Goal: Task Accomplishment & Management: Manage account settings

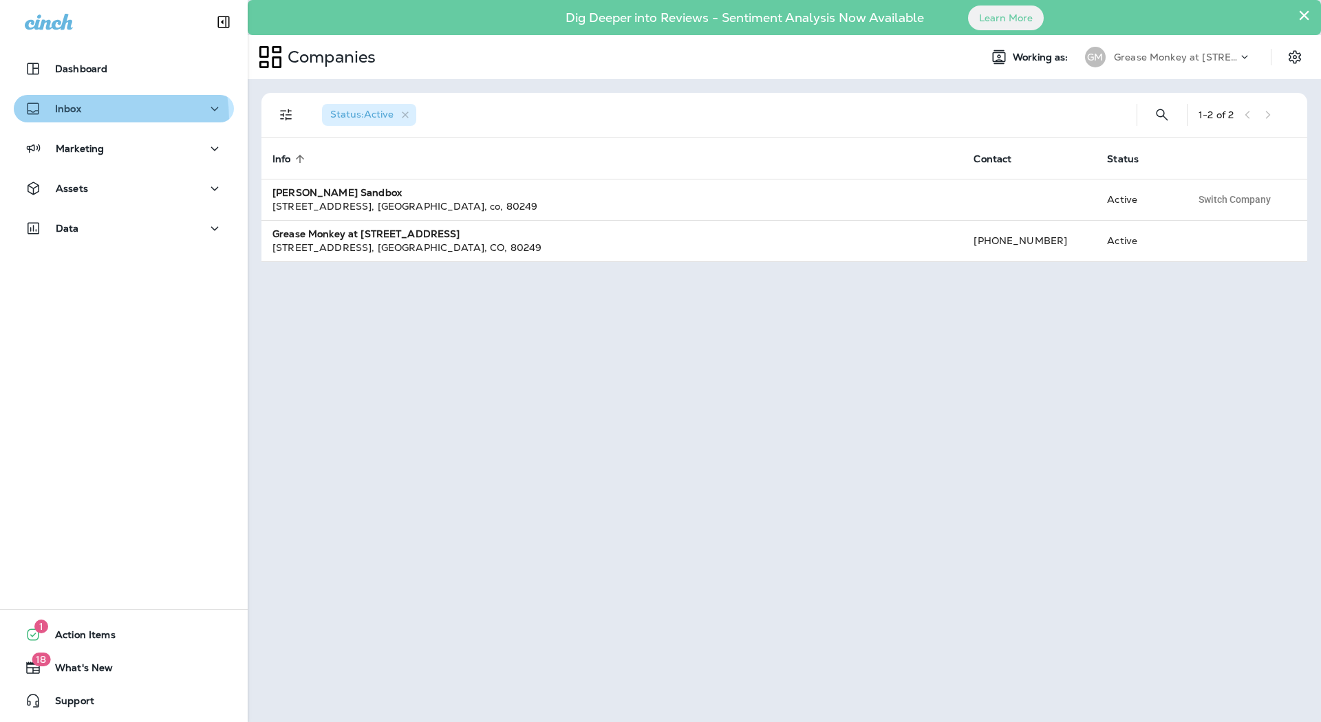
click at [64, 120] on button "Inbox" at bounding box center [124, 109] width 220 height 28
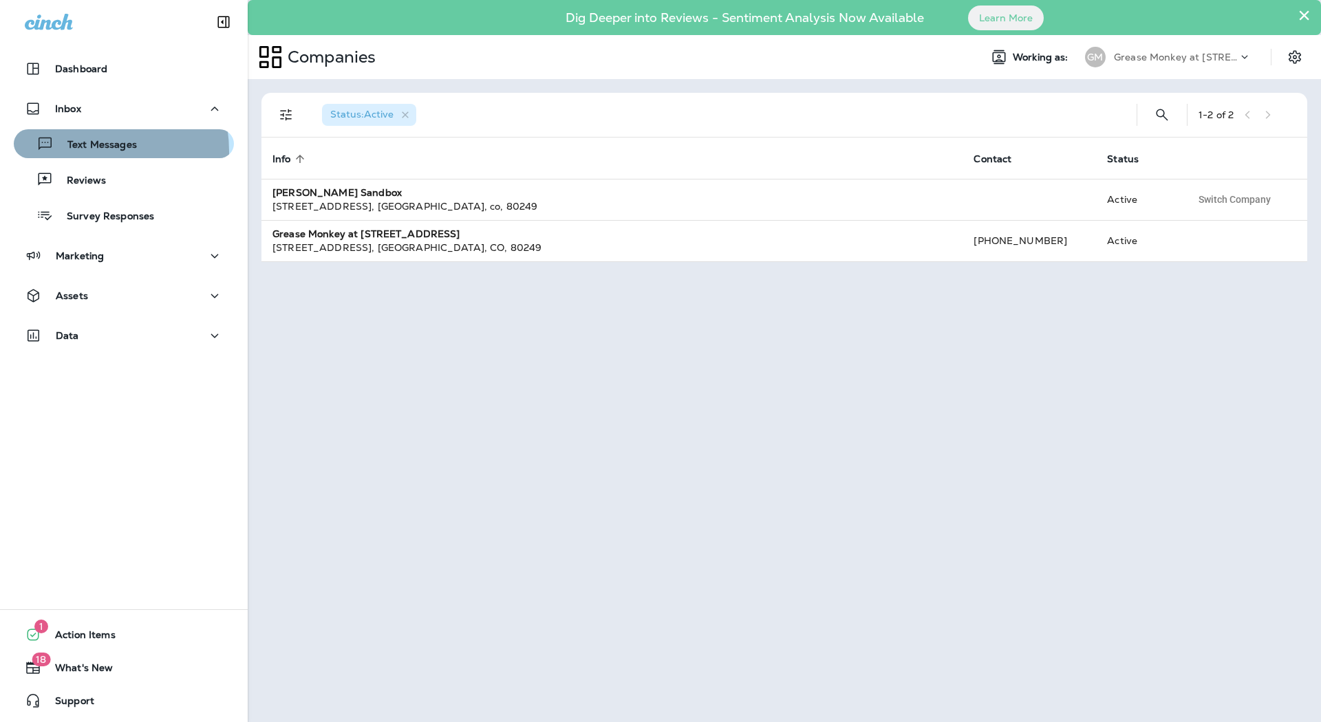
click at [72, 152] on div "Text Messages" at bounding box center [78, 143] width 118 height 21
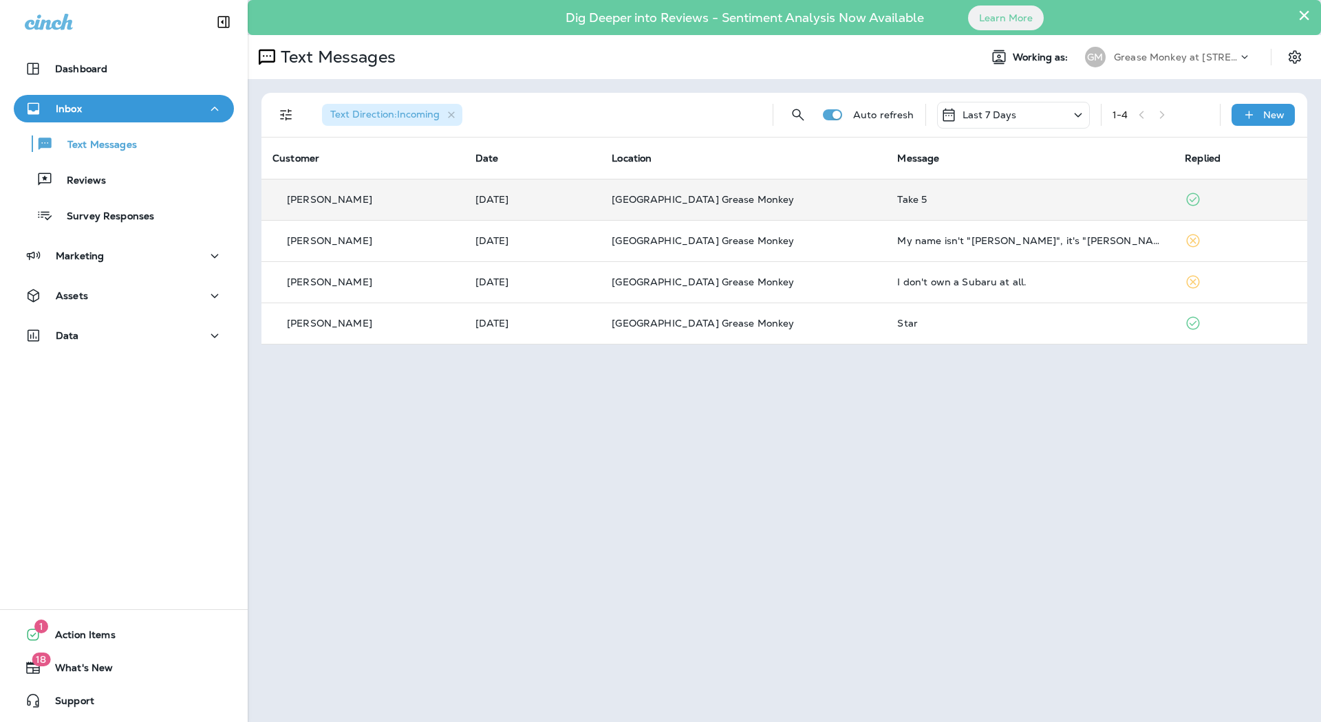
click at [375, 196] on div "[PERSON_NAME]" at bounding box center [362, 200] width 181 height 14
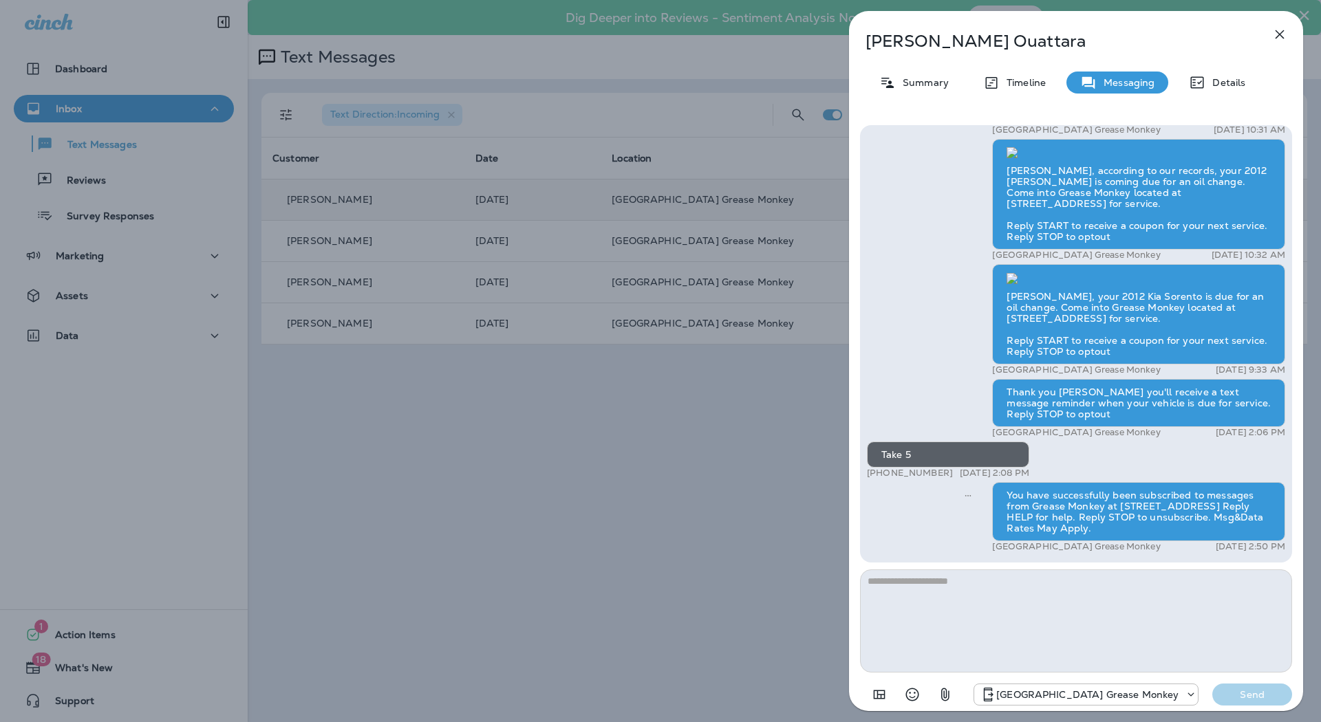
click at [1271, 28] on button "button" at bounding box center [1280, 35] width 28 height 28
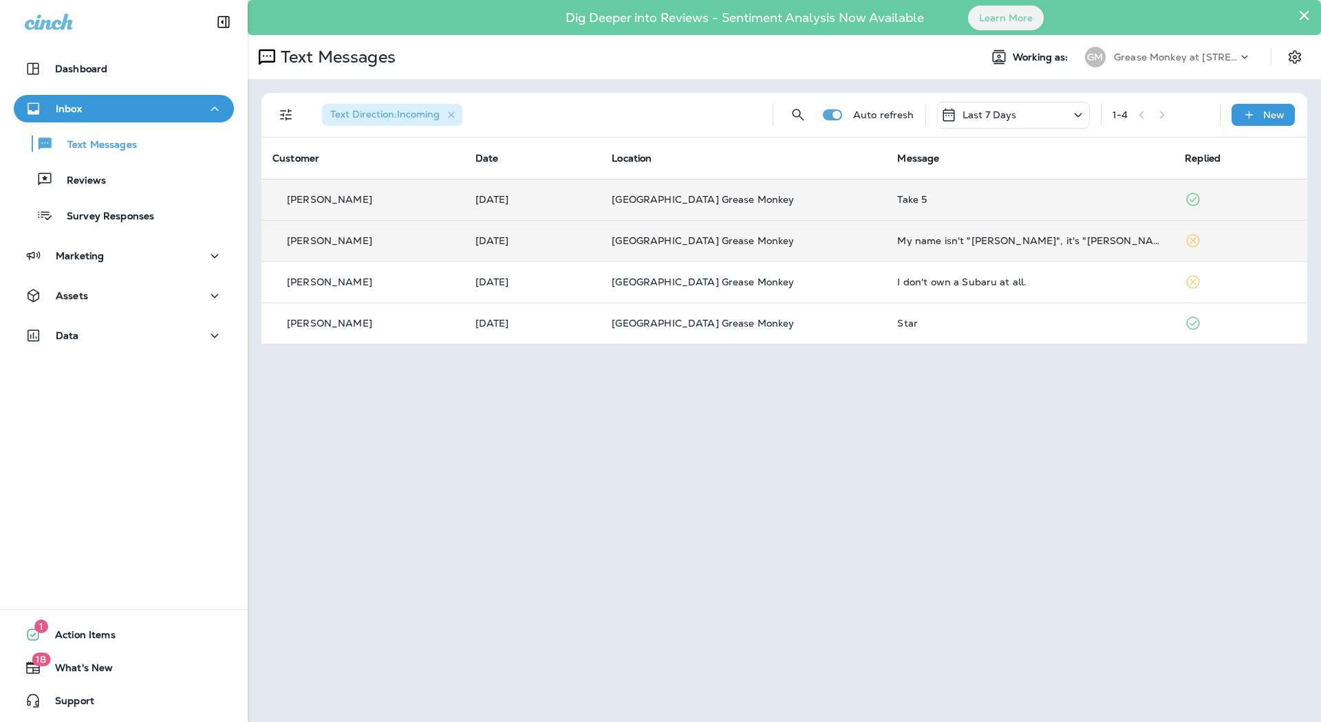
click at [587, 230] on td "[DATE]" at bounding box center [532, 240] width 137 height 41
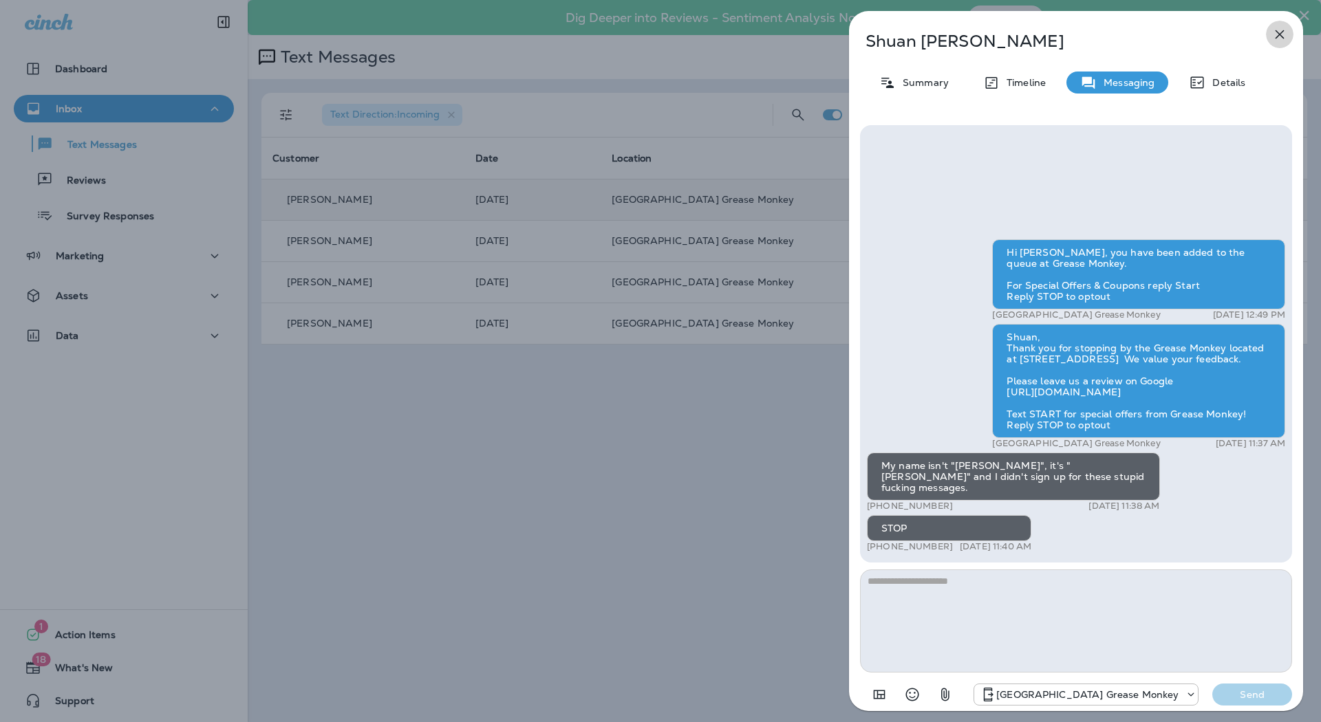
click at [1275, 40] on icon "button" at bounding box center [1280, 34] width 17 height 17
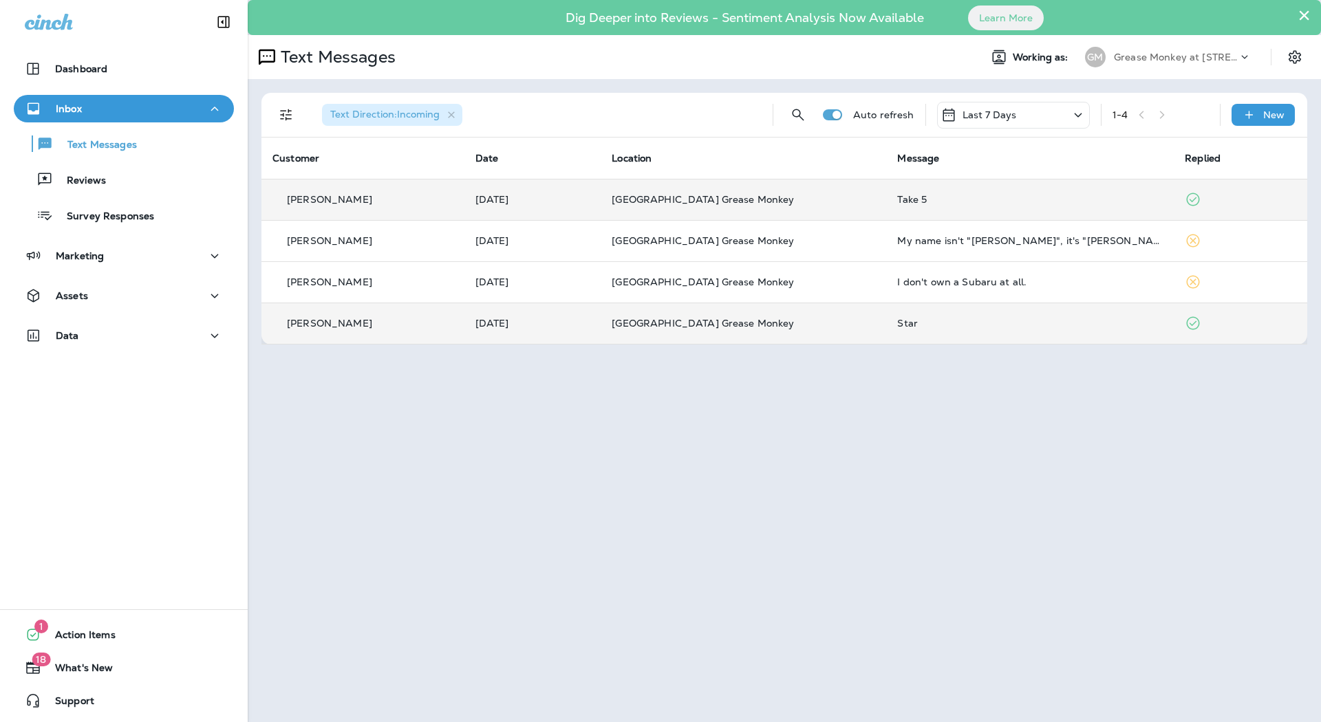
click at [512, 315] on td "[DATE]" at bounding box center [532, 323] width 137 height 41
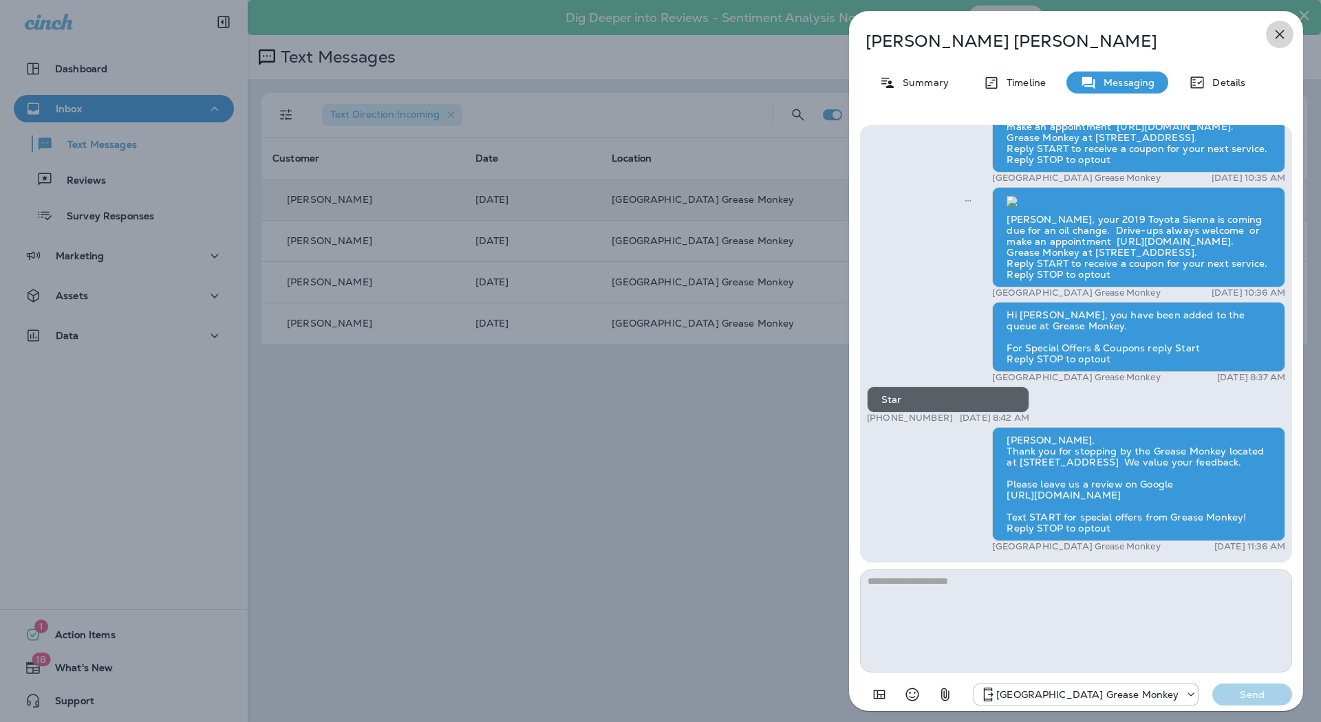
click at [1274, 32] on icon "button" at bounding box center [1280, 34] width 17 height 17
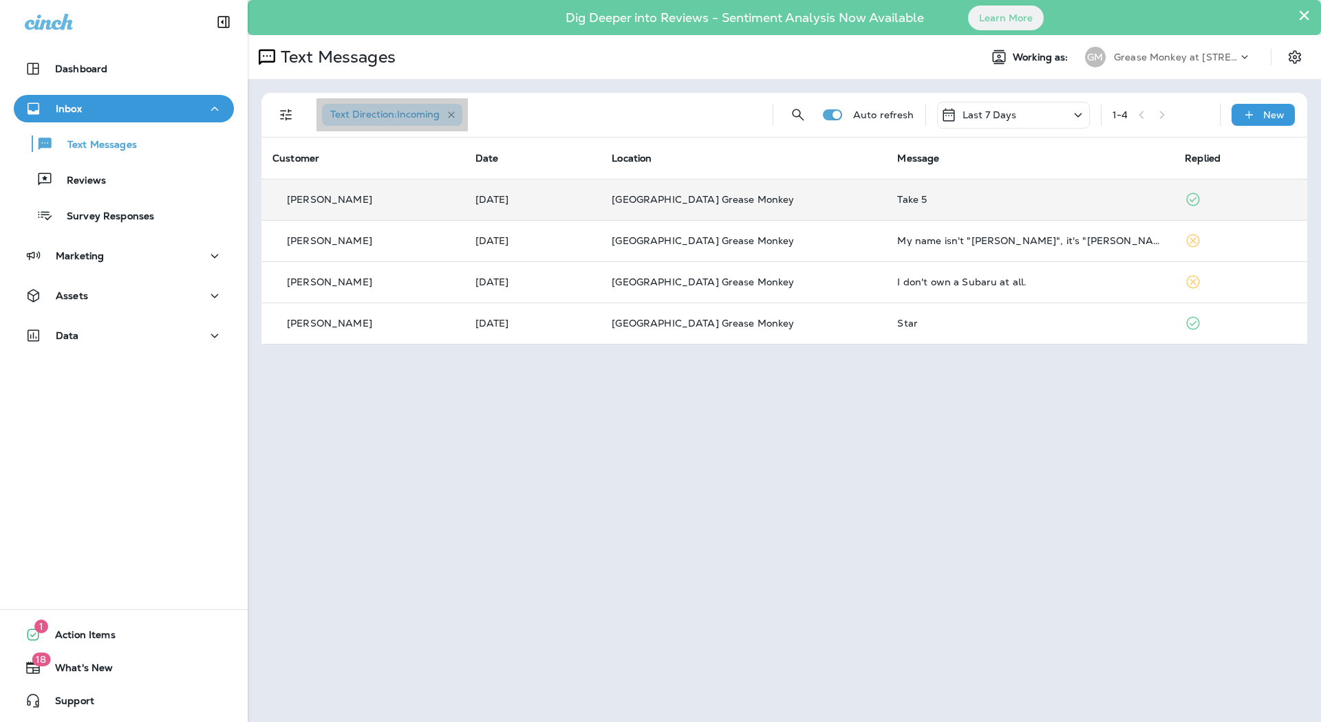
click at [446, 117] on icon "button" at bounding box center [452, 115] width 12 height 12
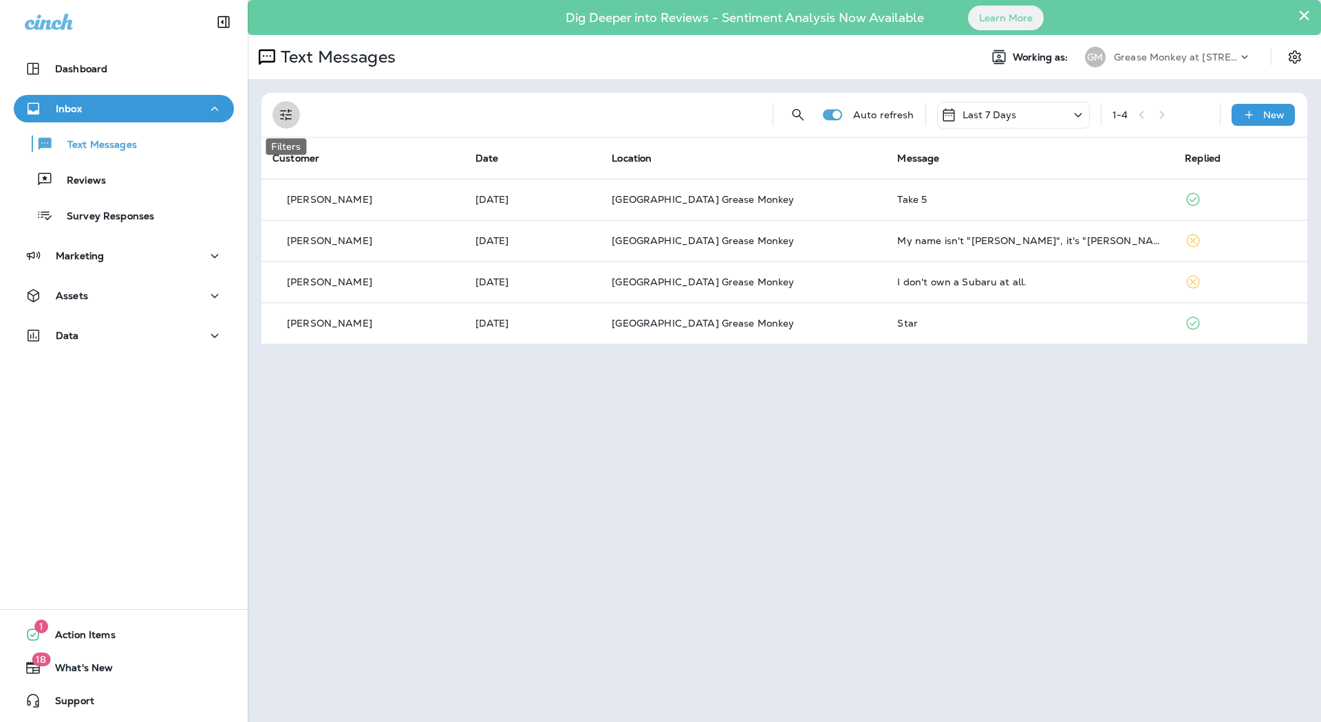
click at [284, 109] on icon "Filters" at bounding box center [286, 115] width 17 height 17
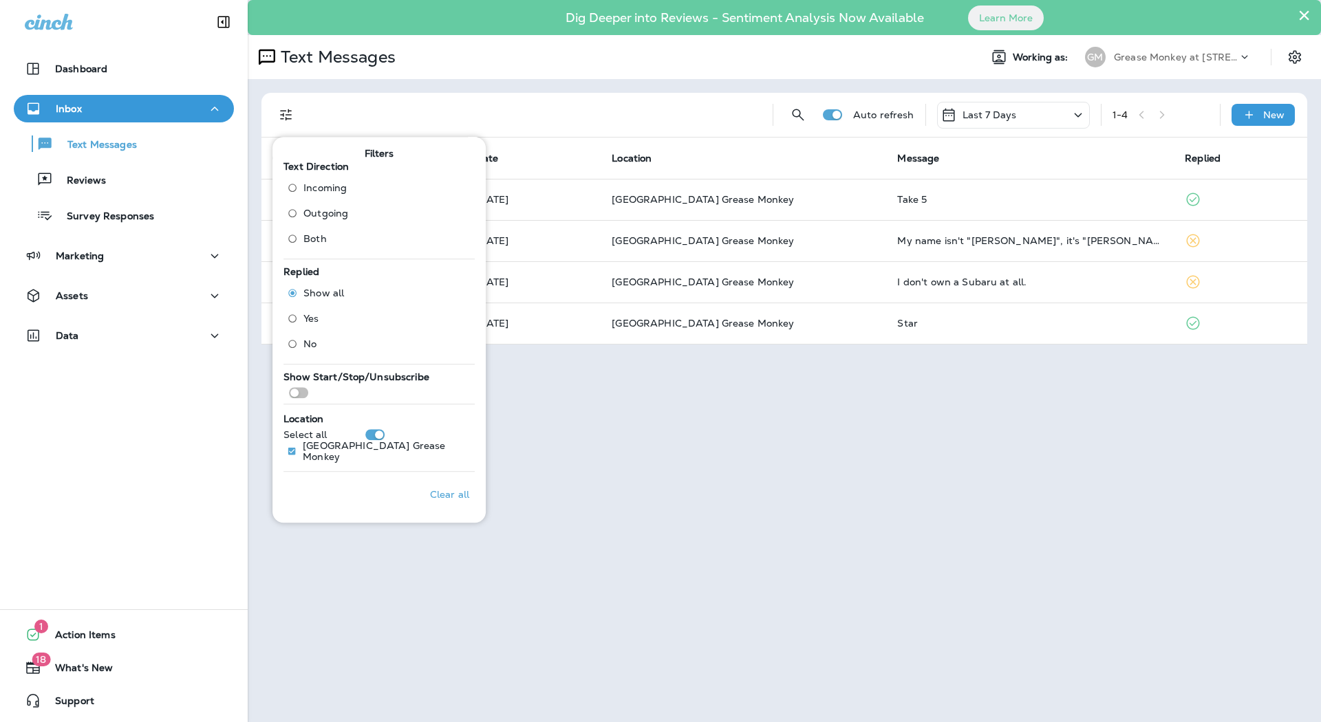
click at [332, 208] on span "Outgoing" at bounding box center [325, 213] width 45 height 11
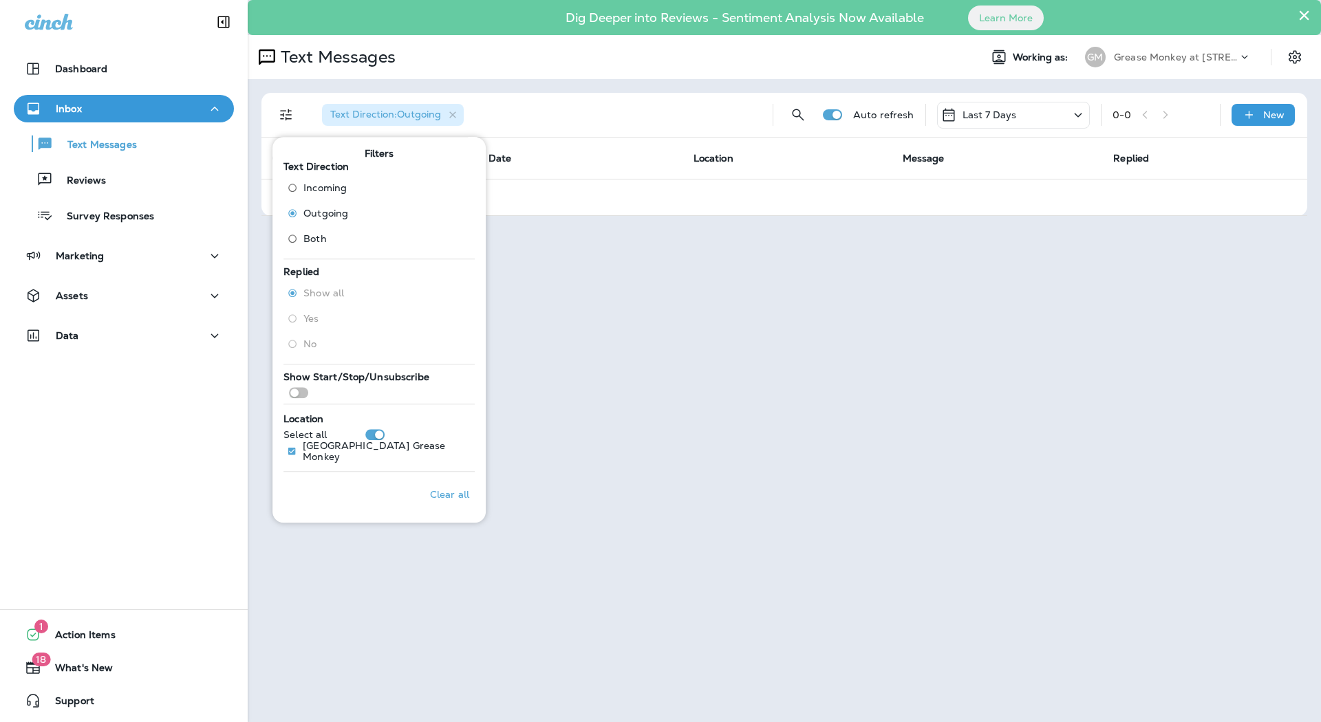
click at [797, 224] on div "Text Direction : Outgoing Auto refresh Last 7 Days 0 - 0 New Customer Date Loca…" at bounding box center [784, 154] width 1073 height 151
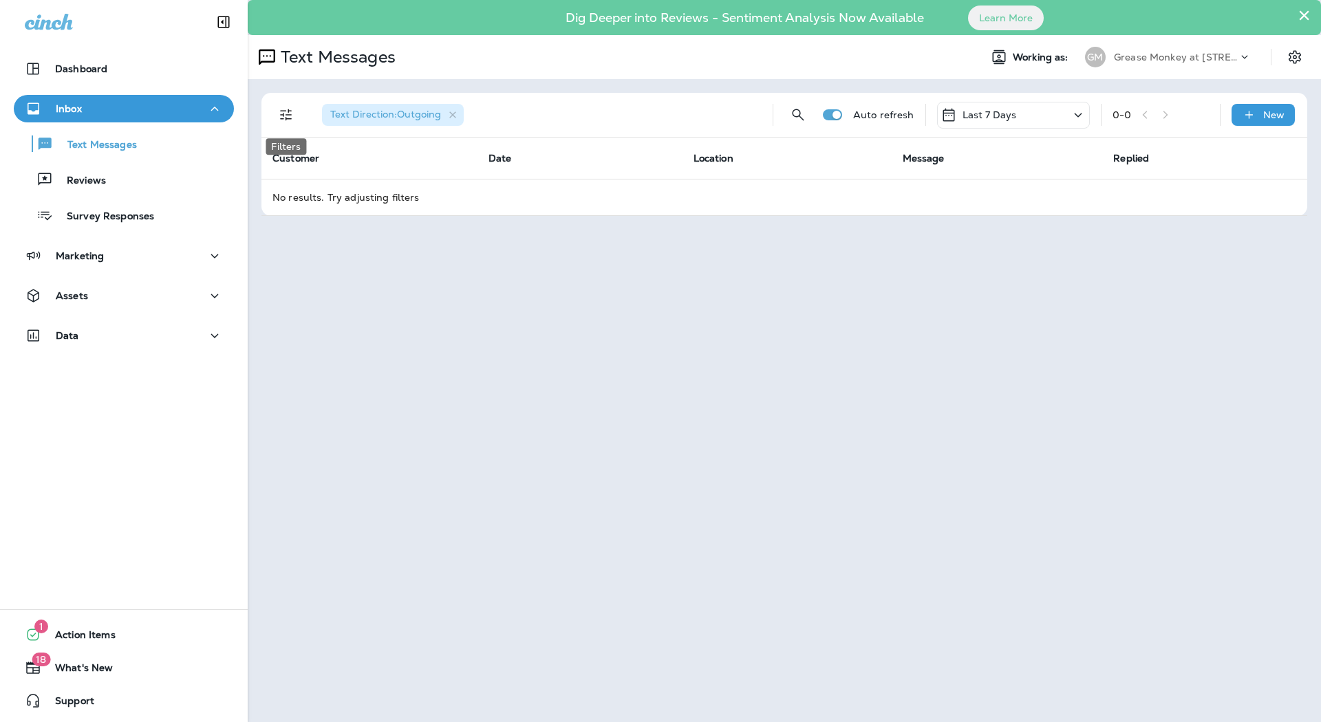
click at [290, 115] on icon "Filters" at bounding box center [286, 115] width 12 height 12
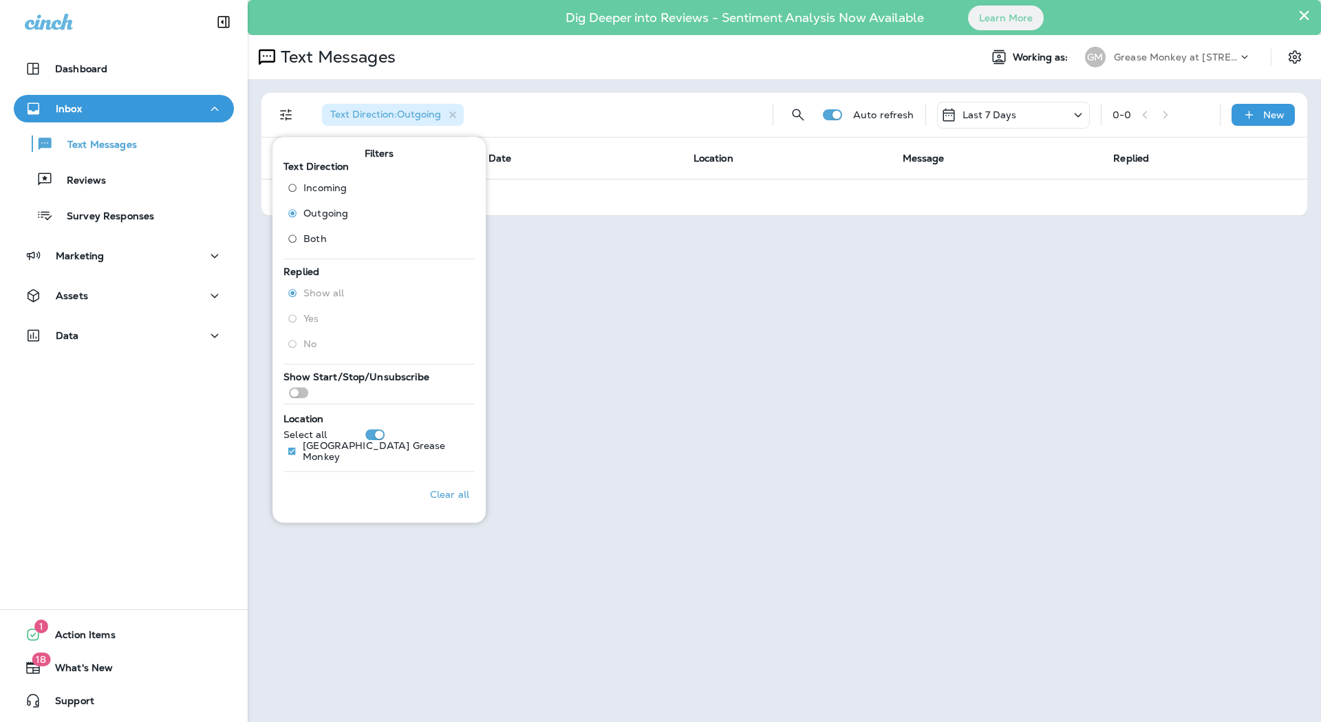
click at [325, 188] on span "Incoming" at bounding box center [324, 187] width 43 height 11
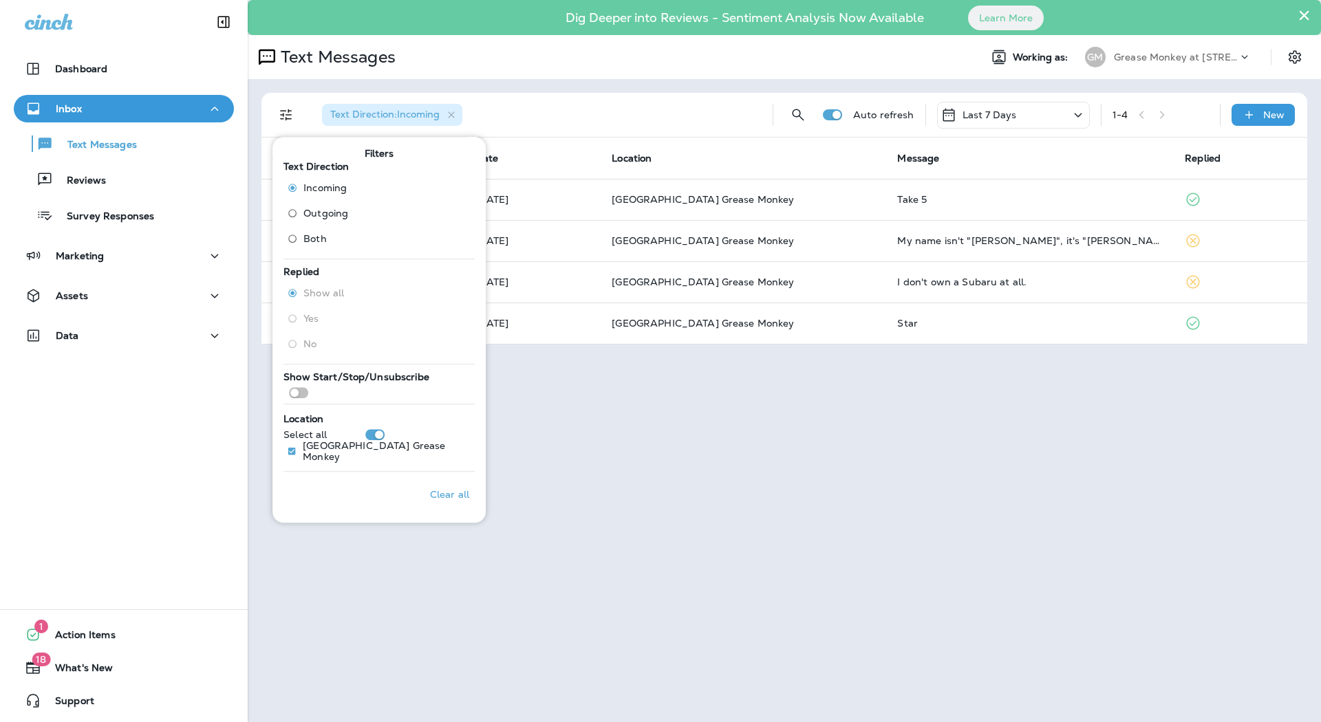
click at [314, 213] on span "Outgoing" at bounding box center [325, 213] width 45 height 11
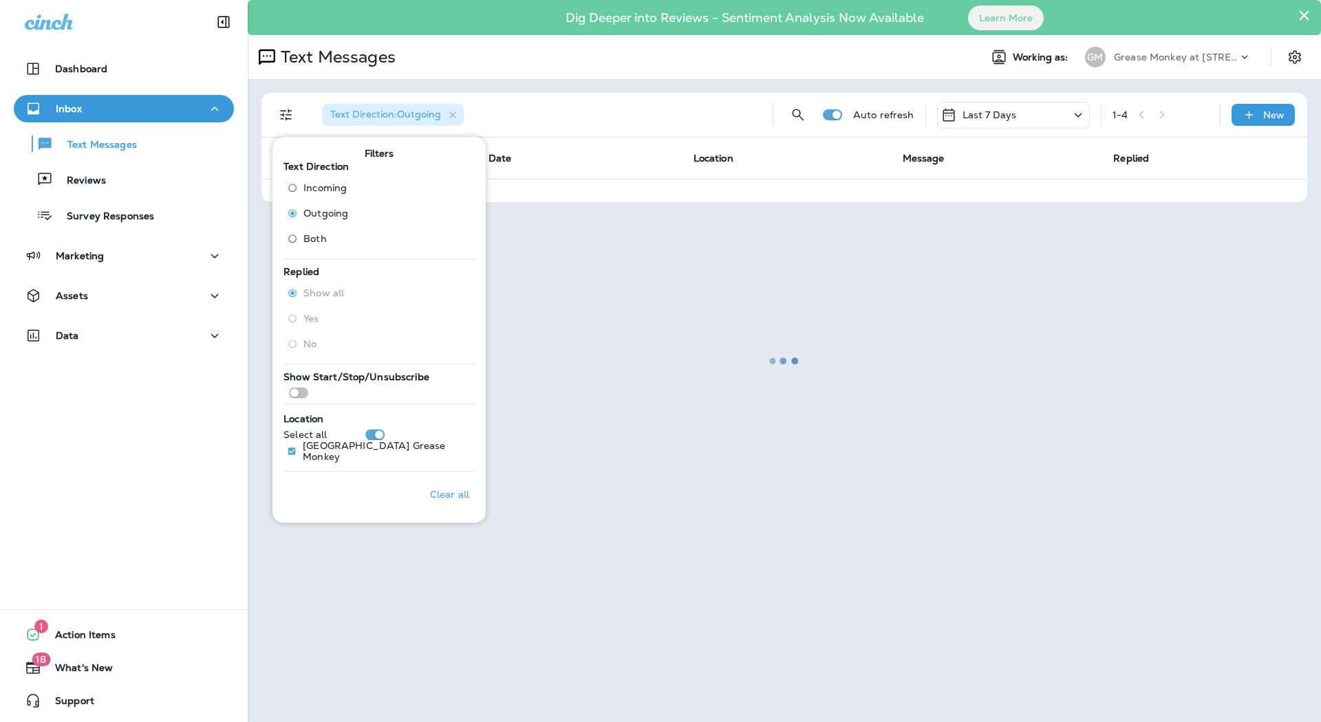
click at [590, 253] on div at bounding box center [784, 361] width 1071 height 720
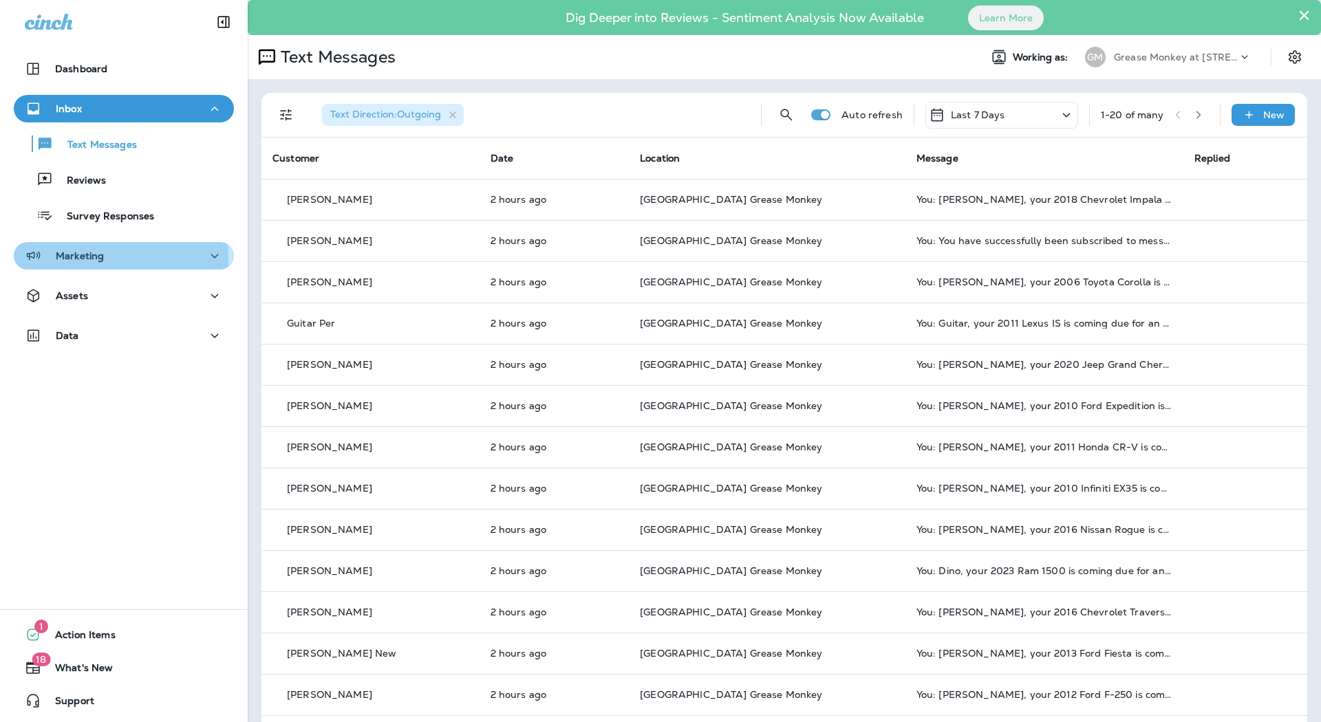
click at [101, 259] on p "Marketing" at bounding box center [80, 255] width 48 height 11
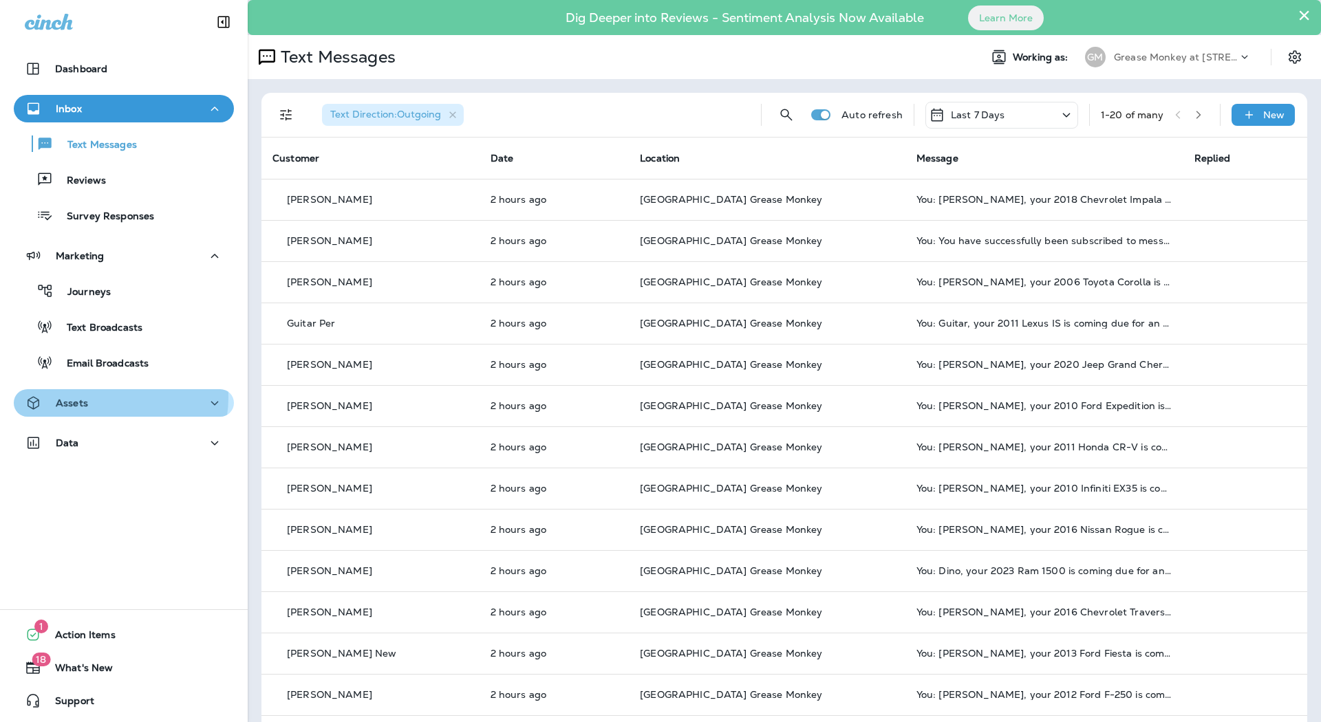
click at [104, 398] on div "Assets" at bounding box center [124, 403] width 198 height 17
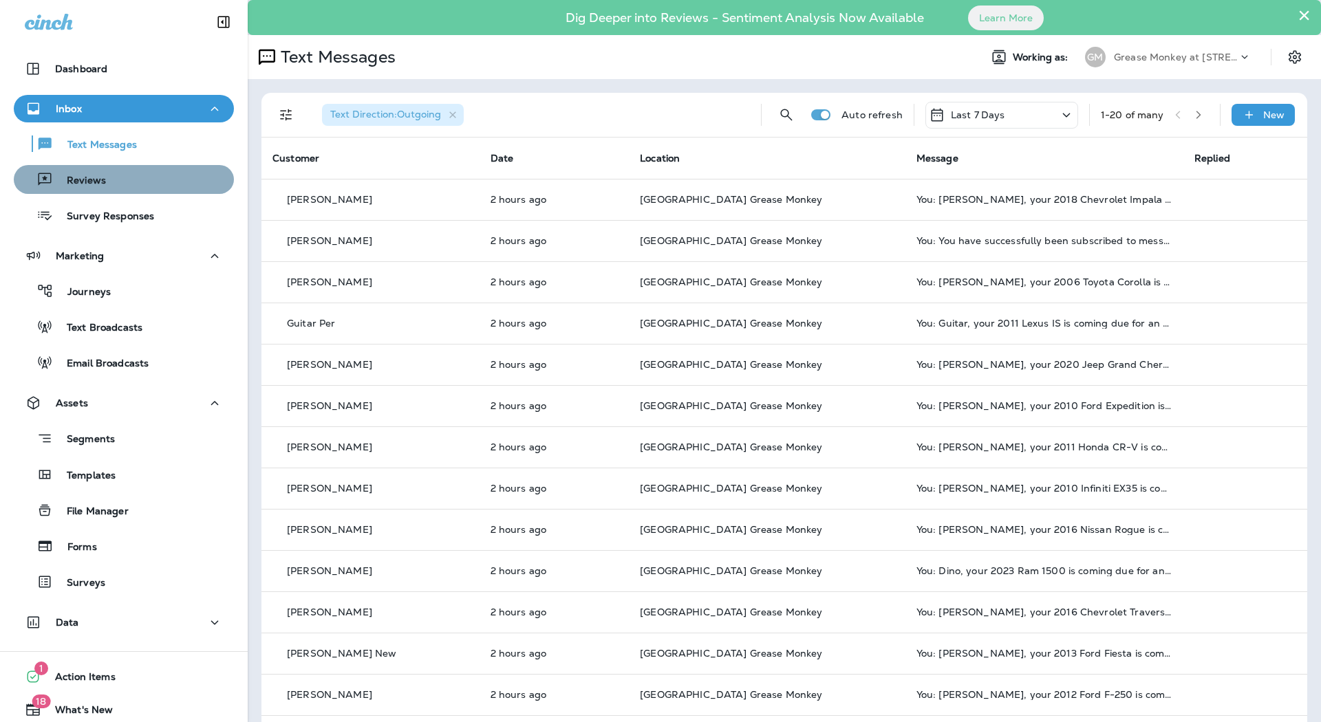
click at [127, 175] on div "Reviews" at bounding box center [123, 179] width 209 height 21
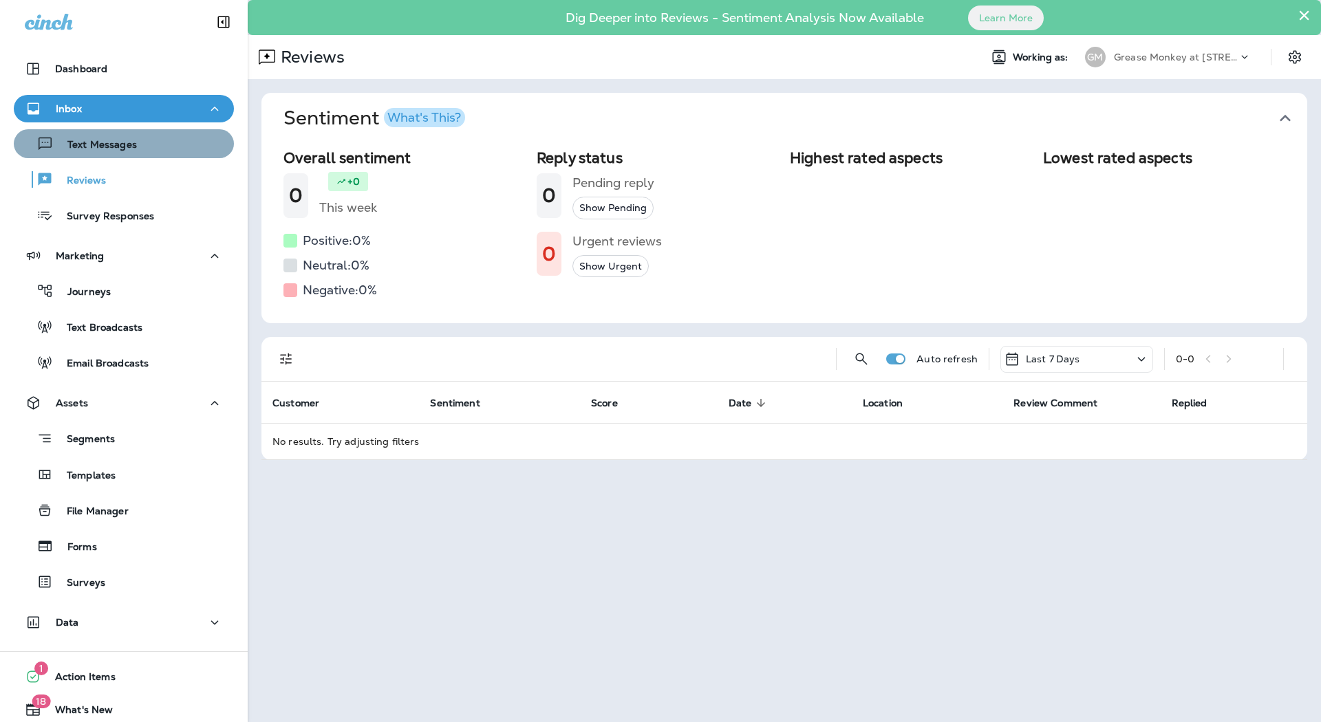
click at [125, 134] on div "Text Messages" at bounding box center [78, 143] width 118 height 21
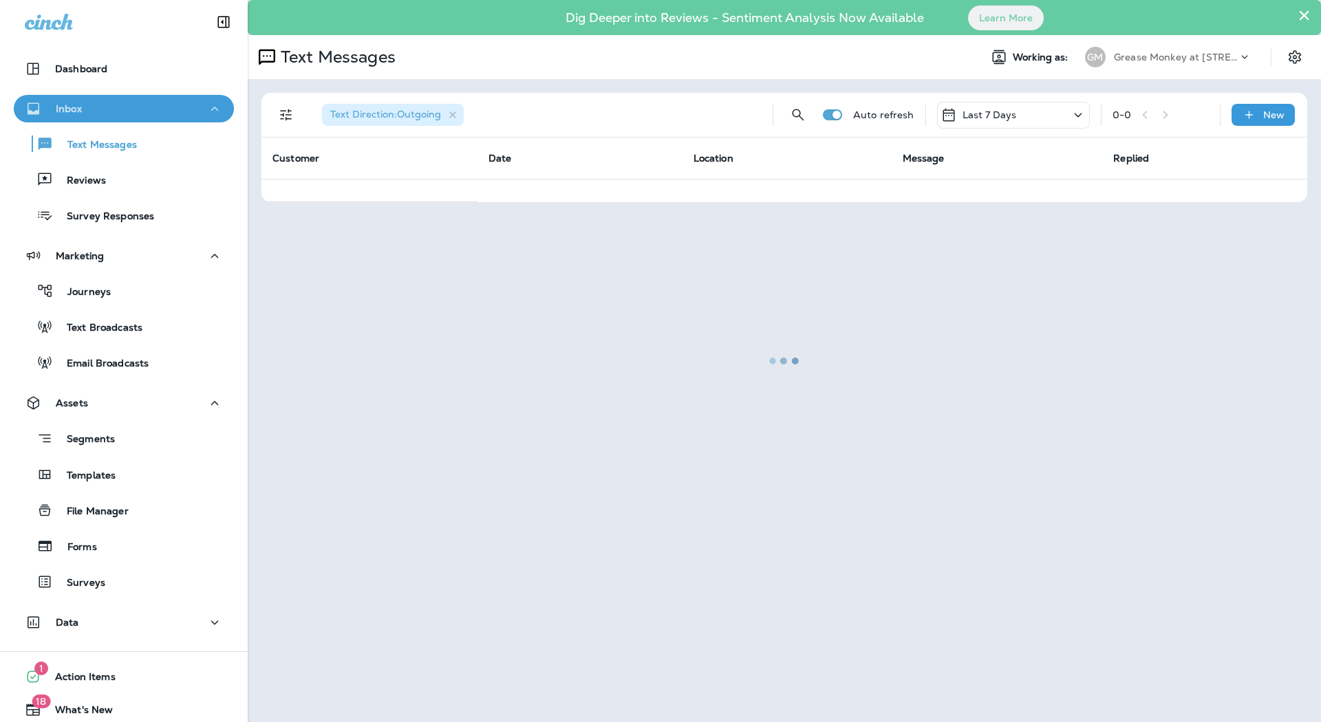
click at [142, 107] on div "Inbox" at bounding box center [124, 108] width 198 height 17
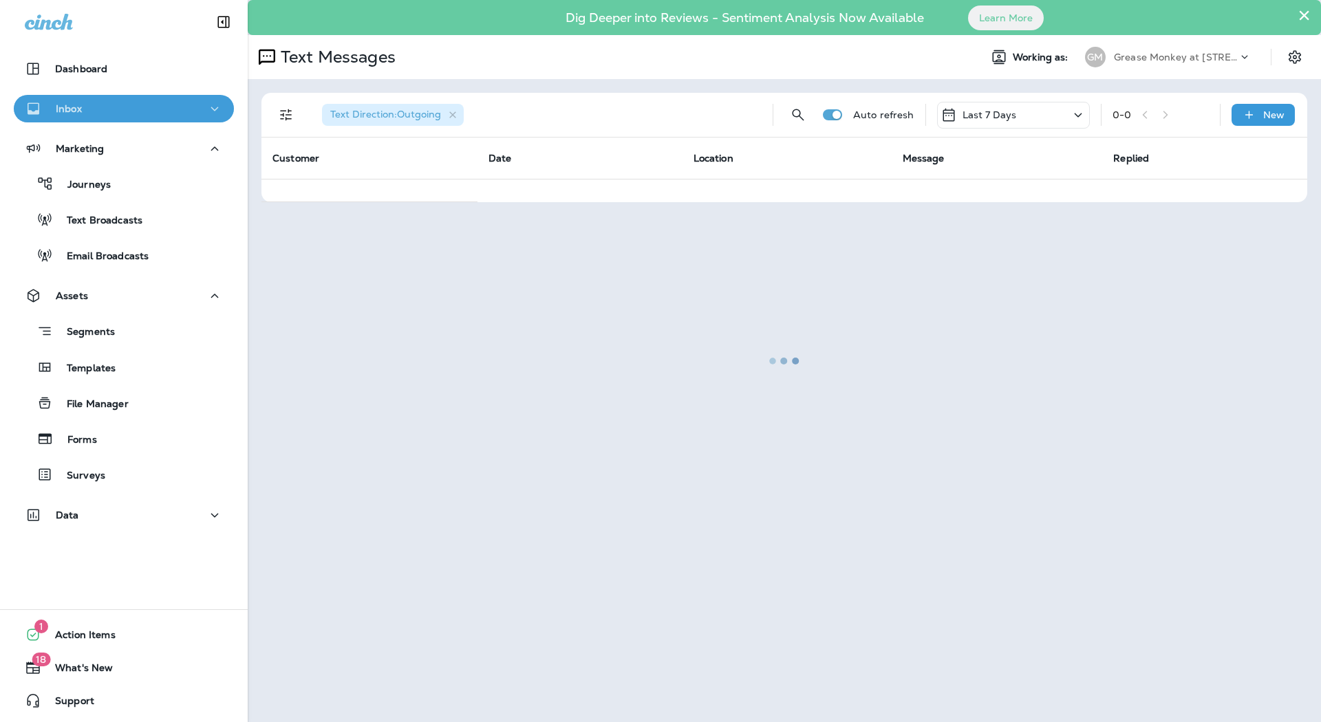
click at [142, 107] on div "Inbox" at bounding box center [124, 108] width 198 height 17
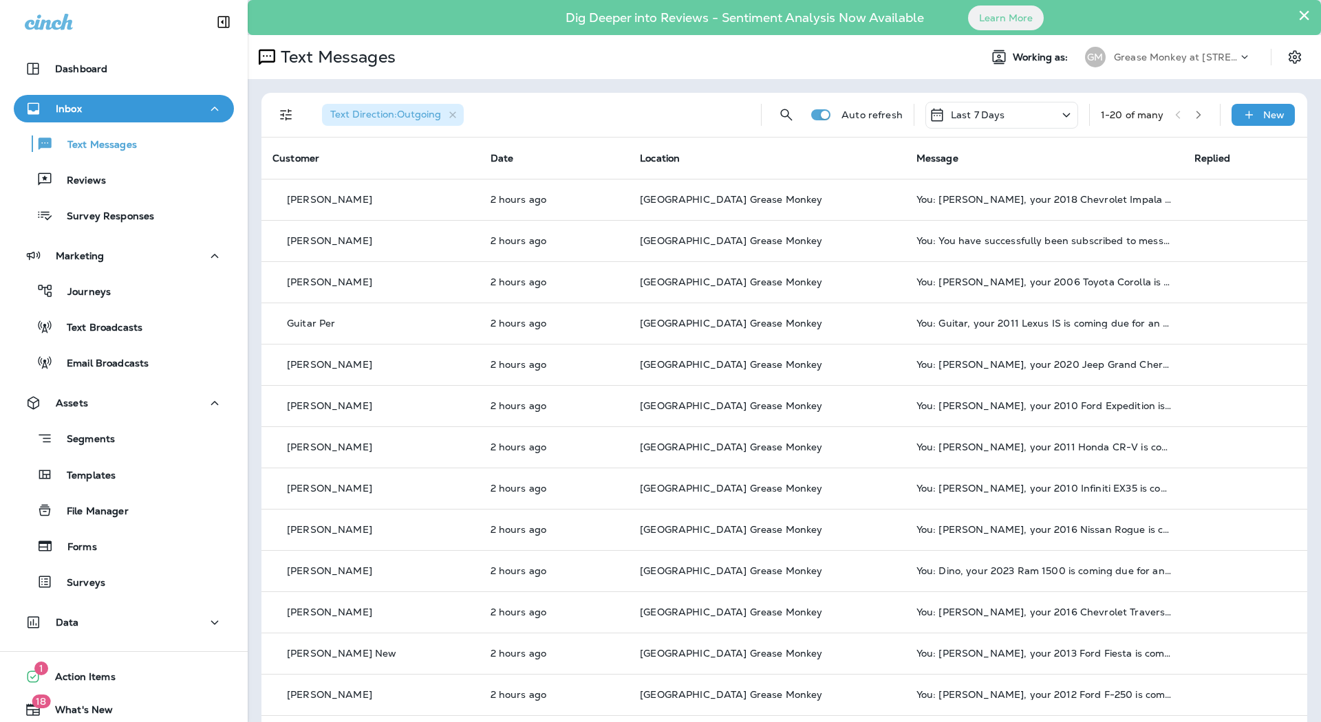
click at [118, 102] on div "Inbox" at bounding box center [124, 108] width 198 height 17
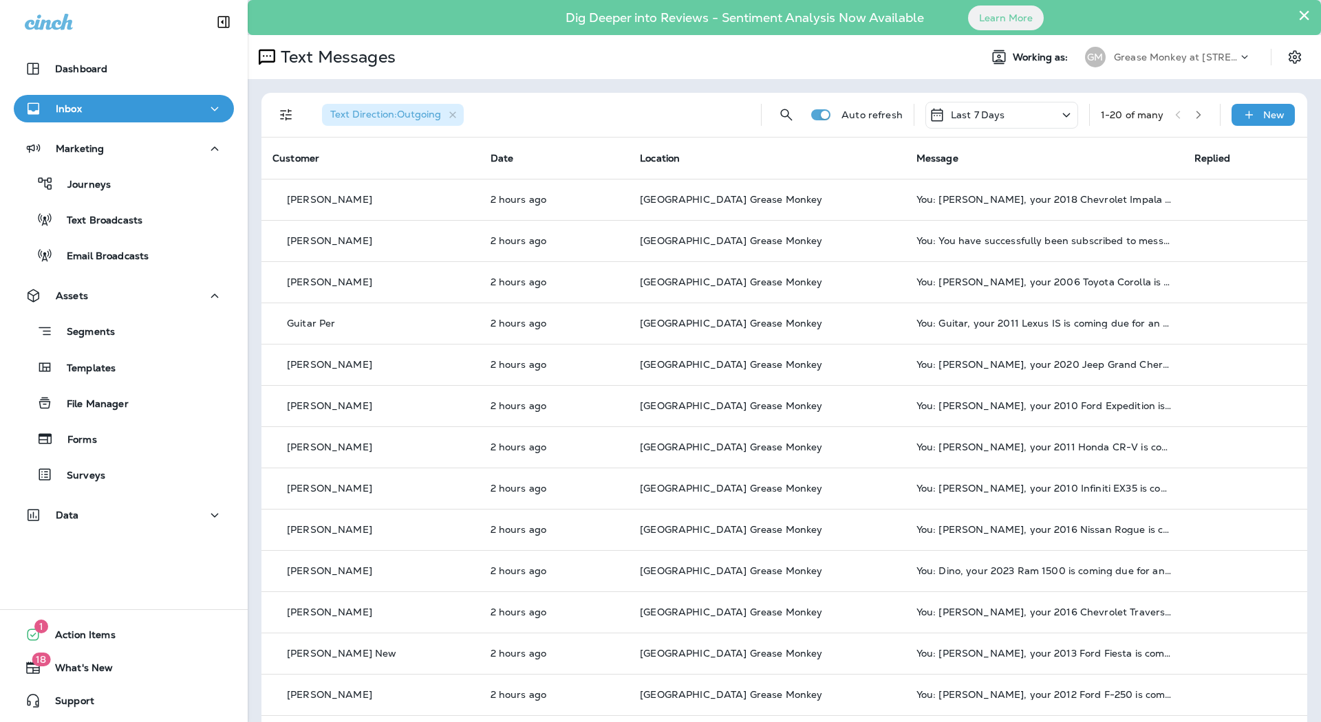
click at [118, 102] on div "Inbox" at bounding box center [124, 108] width 198 height 17
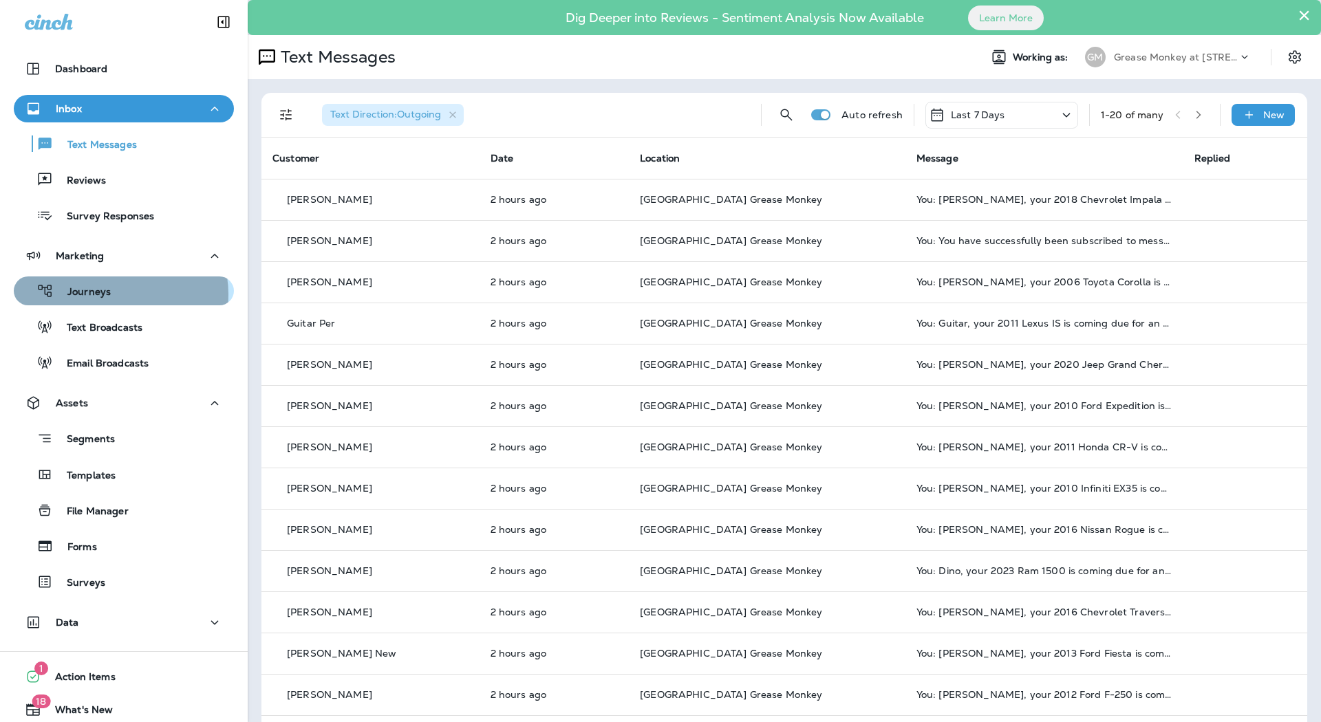
click at [114, 294] on div "Journeys" at bounding box center [123, 291] width 209 height 21
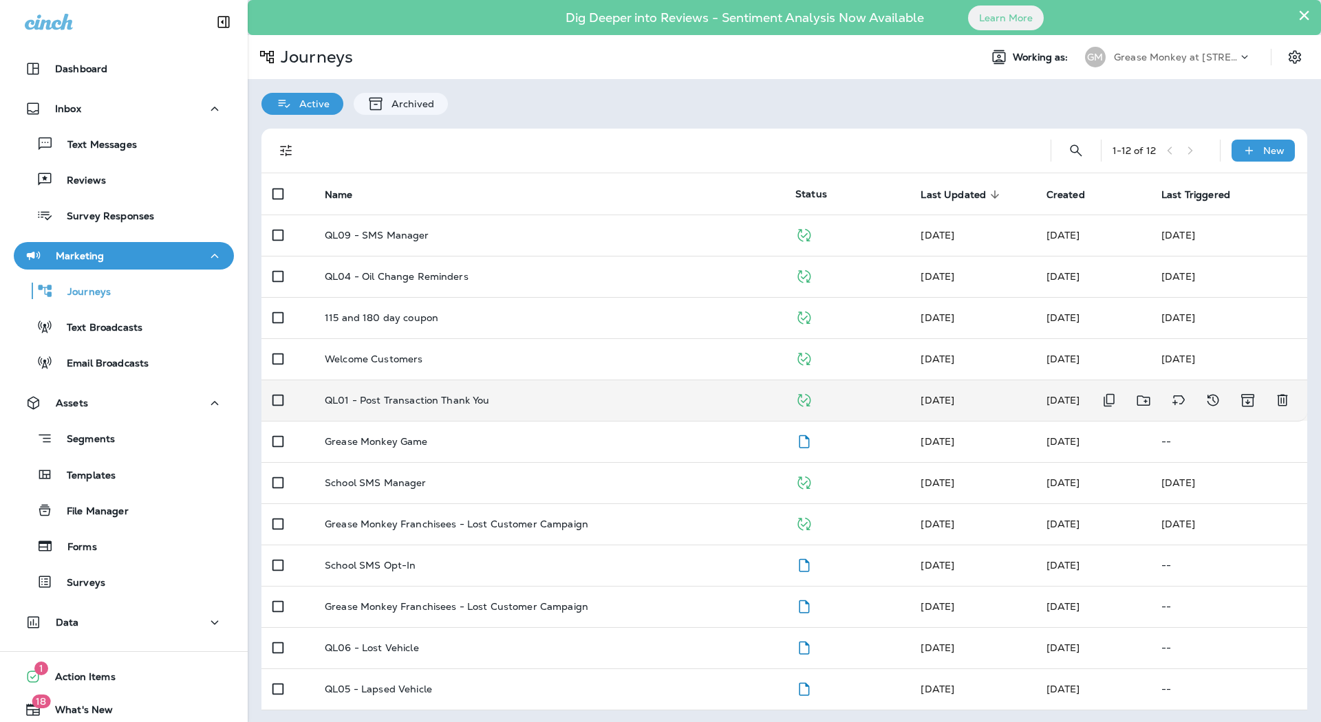
click at [441, 386] on td "QL01 - Post Transaction Thank You" at bounding box center [549, 400] width 471 height 41
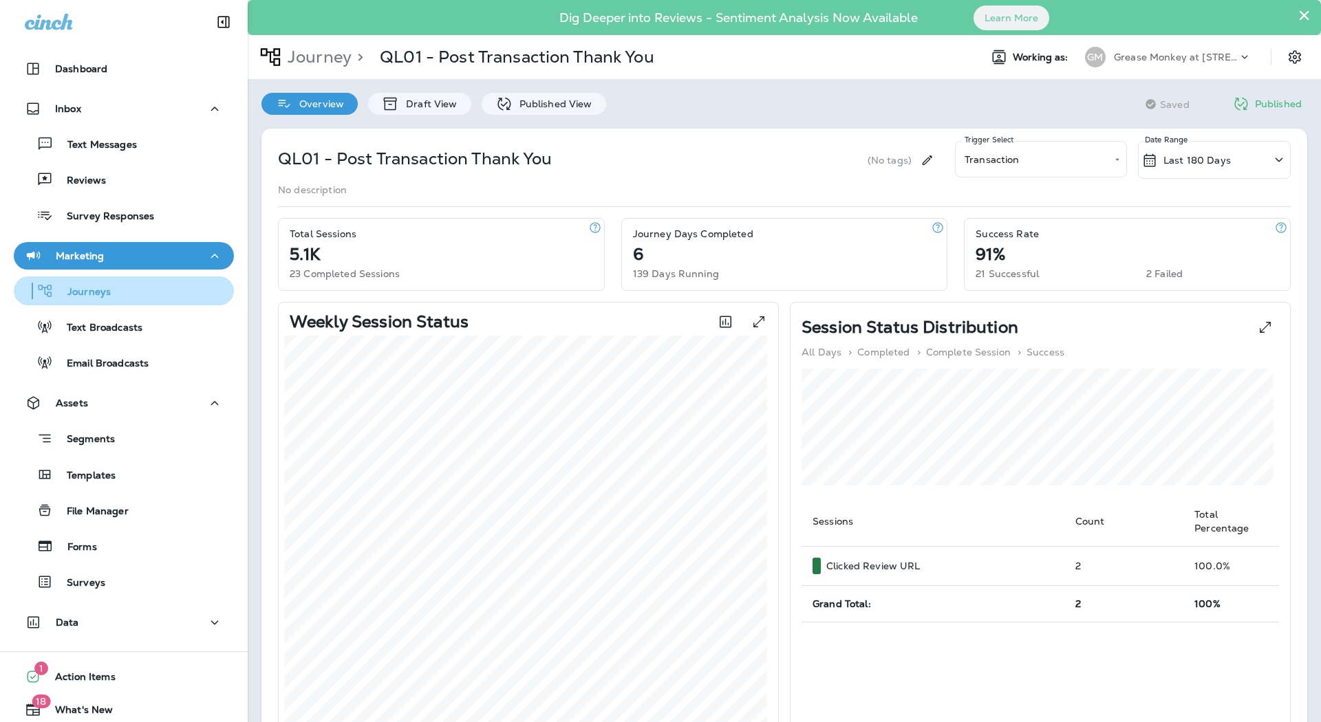
drag, startPoint x: 71, startPoint y: 274, endPoint x: 74, endPoint y: 289, distance: 15.5
click at [74, 289] on div "Journeys Text Broadcasts Email Broadcasts" at bounding box center [124, 323] width 220 height 107
click at [74, 289] on p "Journeys" at bounding box center [82, 292] width 57 height 13
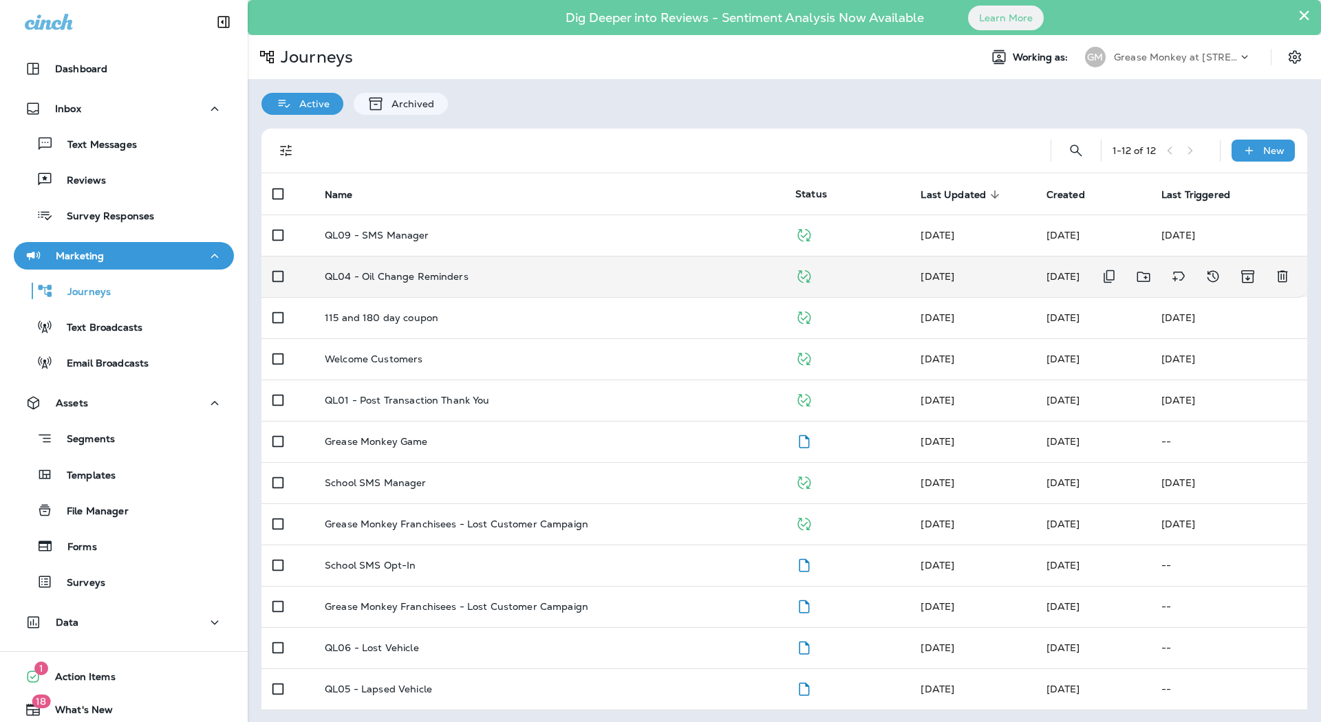
click at [374, 272] on p "QL04 - Oil Change Reminders" at bounding box center [397, 276] width 144 height 11
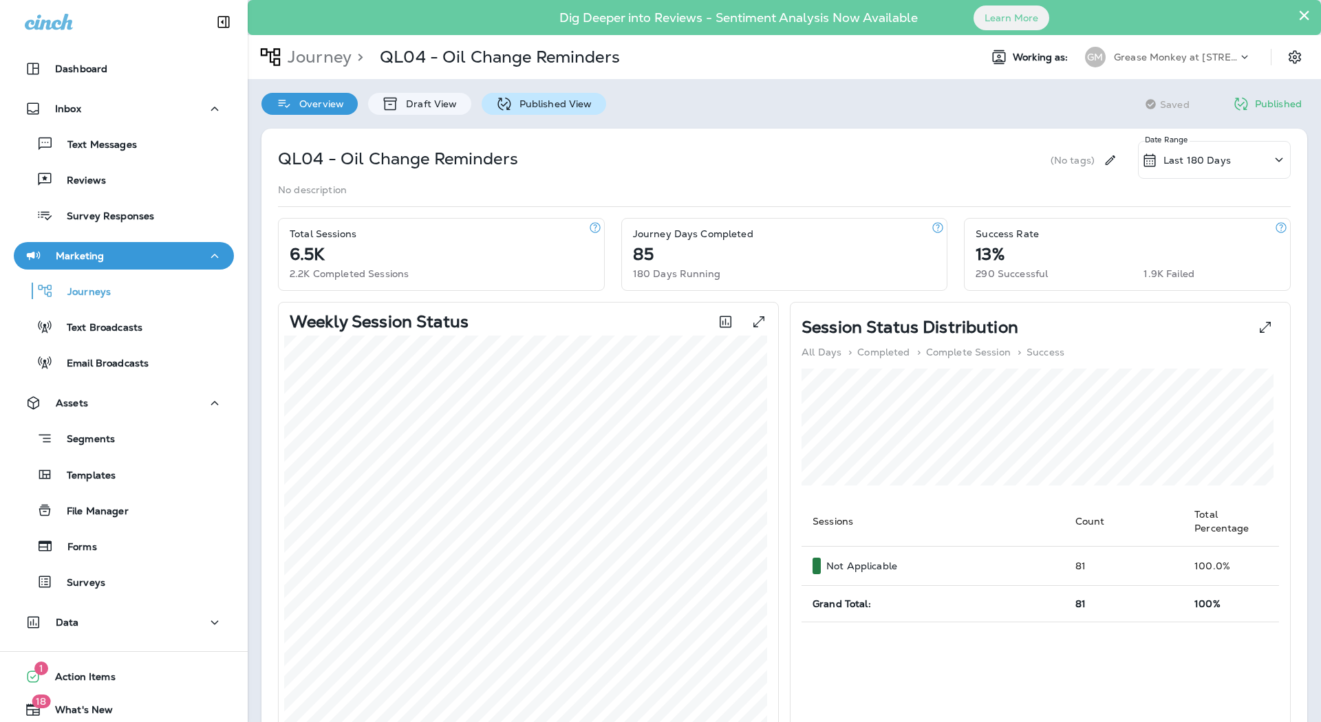
click at [541, 100] on p "Published View" at bounding box center [553, 103] width 80 height 11
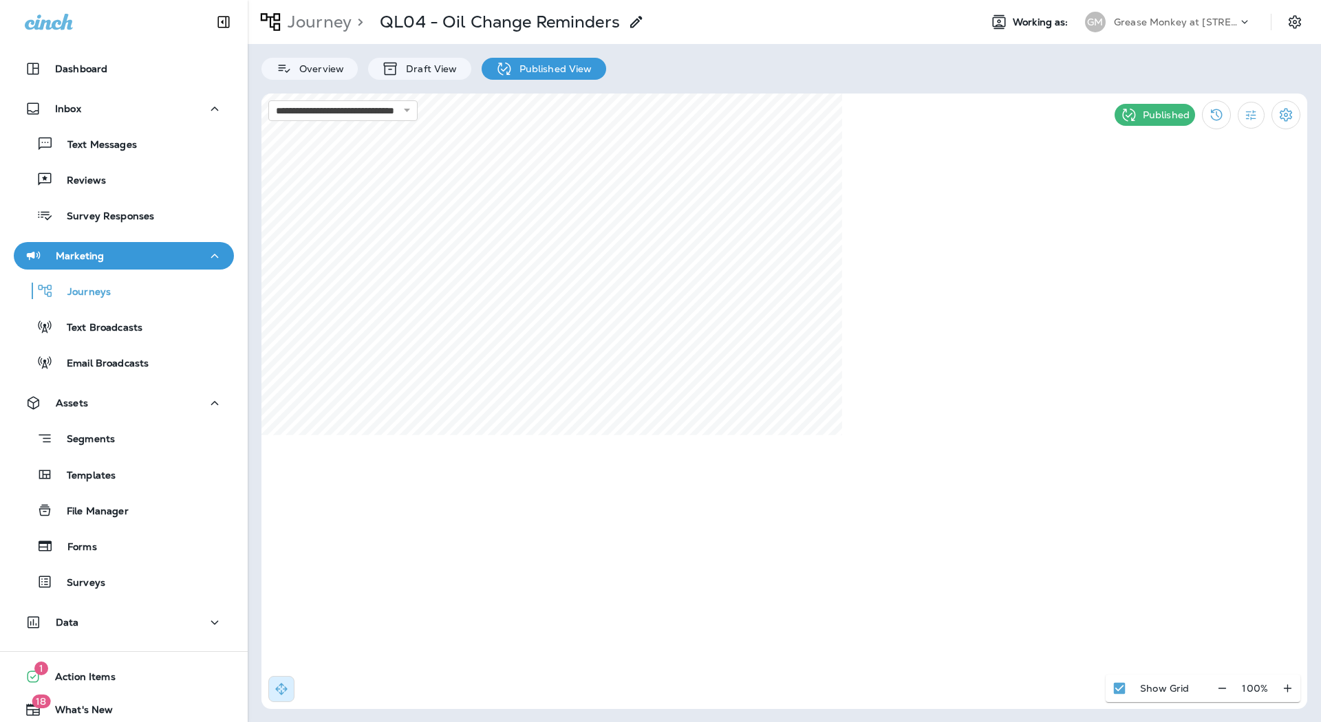
click at [1096, 714] on div "**********" at bounding box center [784, 361] width 1073 height 722
click at [103, 288] on p "Journeys" at bounding box center [82, 292] width 57 height 13
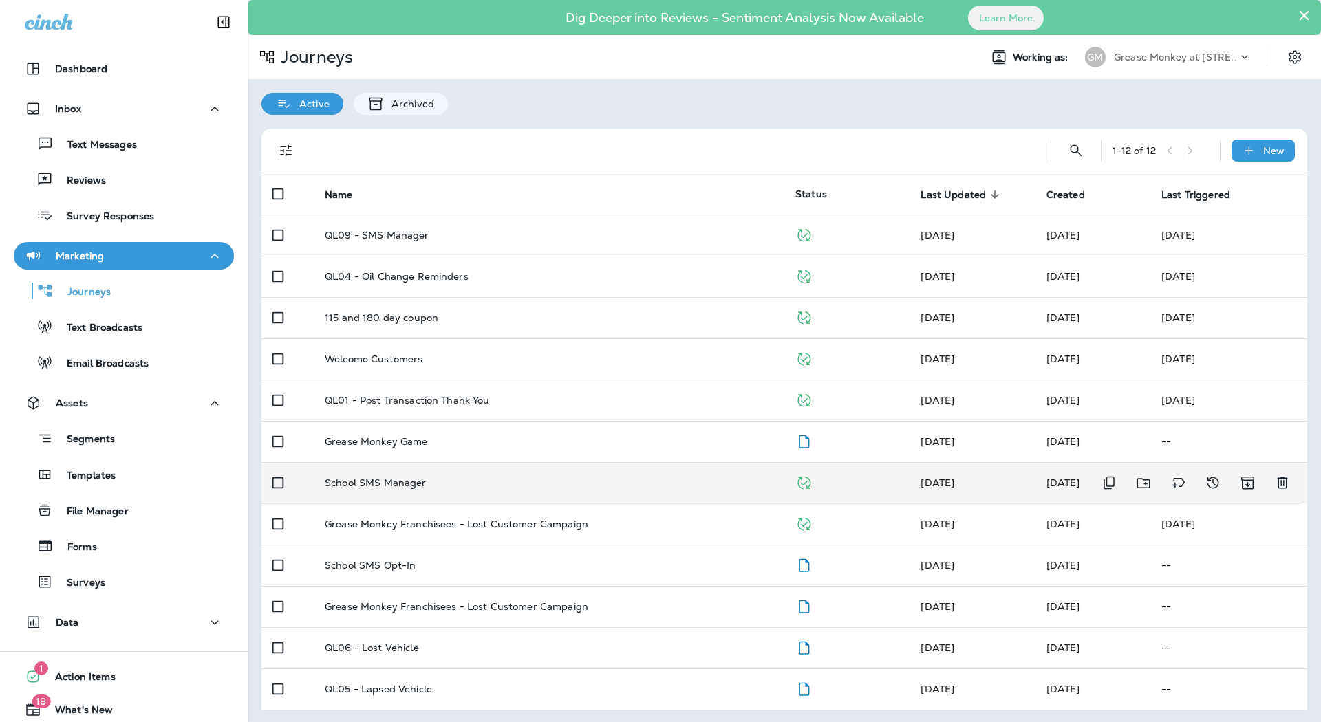
click at [408, 481] on p "School SMS Manager" at bounding box center [376, 483] width 102 height 11
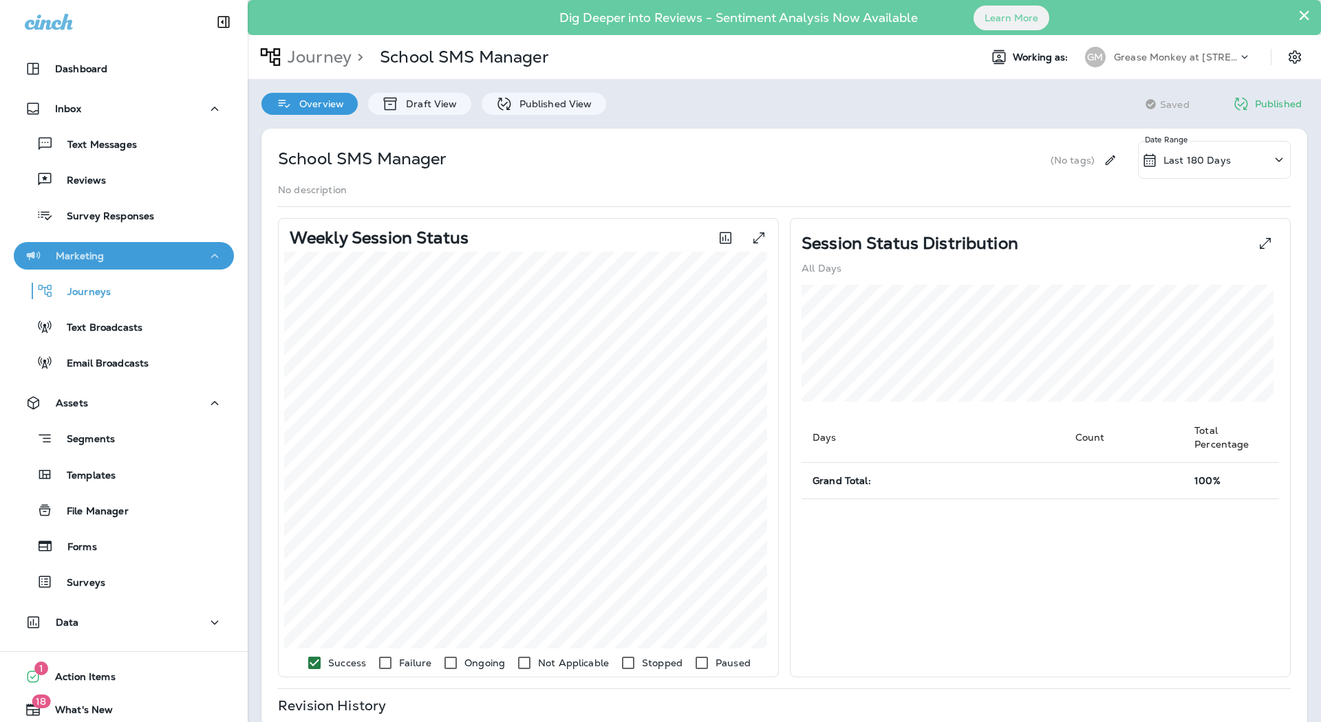
click at [151, 255] on div "Marketing" at bounding box center [124, 256] width 198 height 17
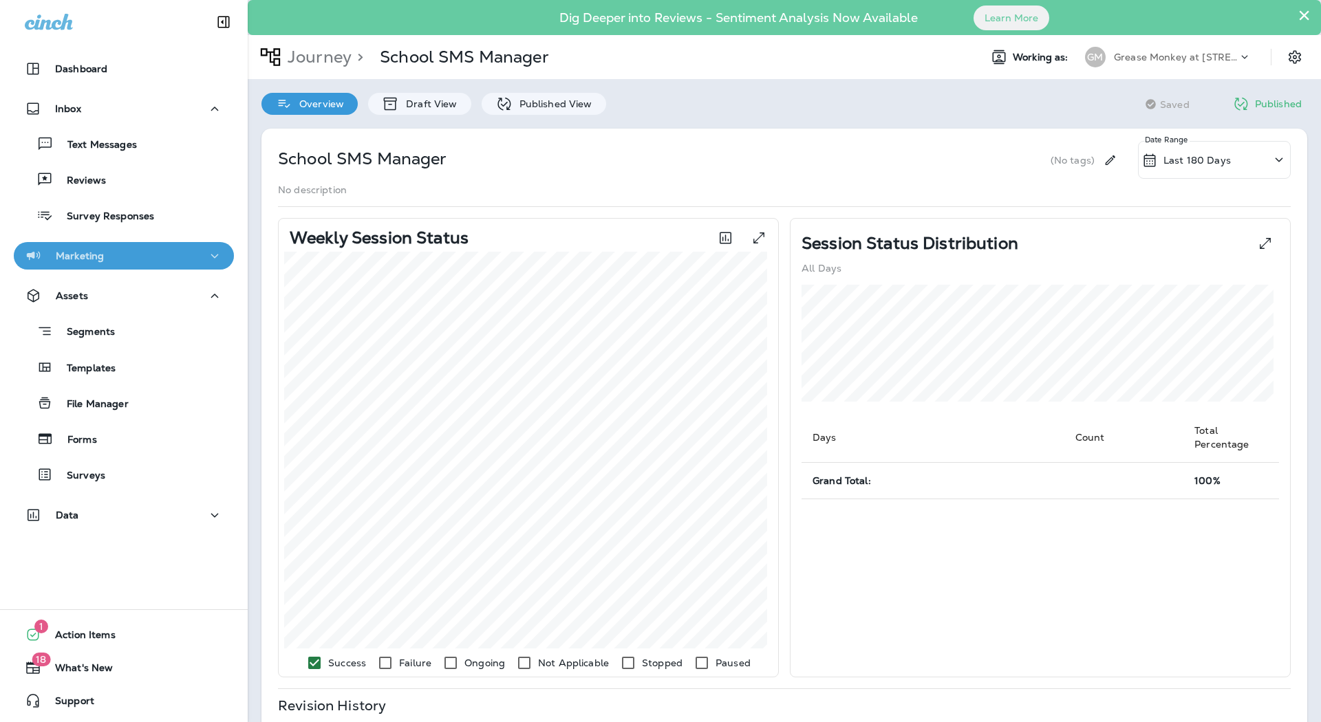
click at [151, 255] on div "Marketing" at bounding box center [124, 256] width 198 height 17
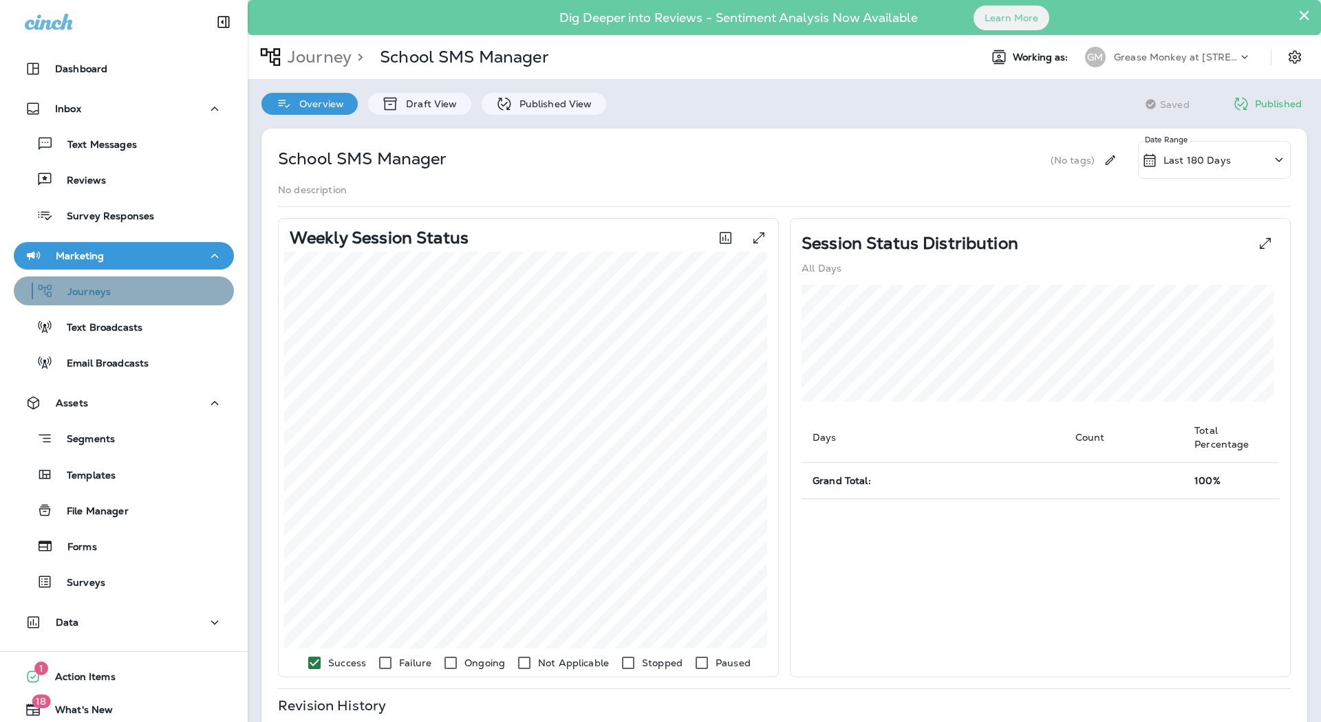
click at [138, 294] on div "Journeys" at bounding box center [123, 291] width 209 height 21
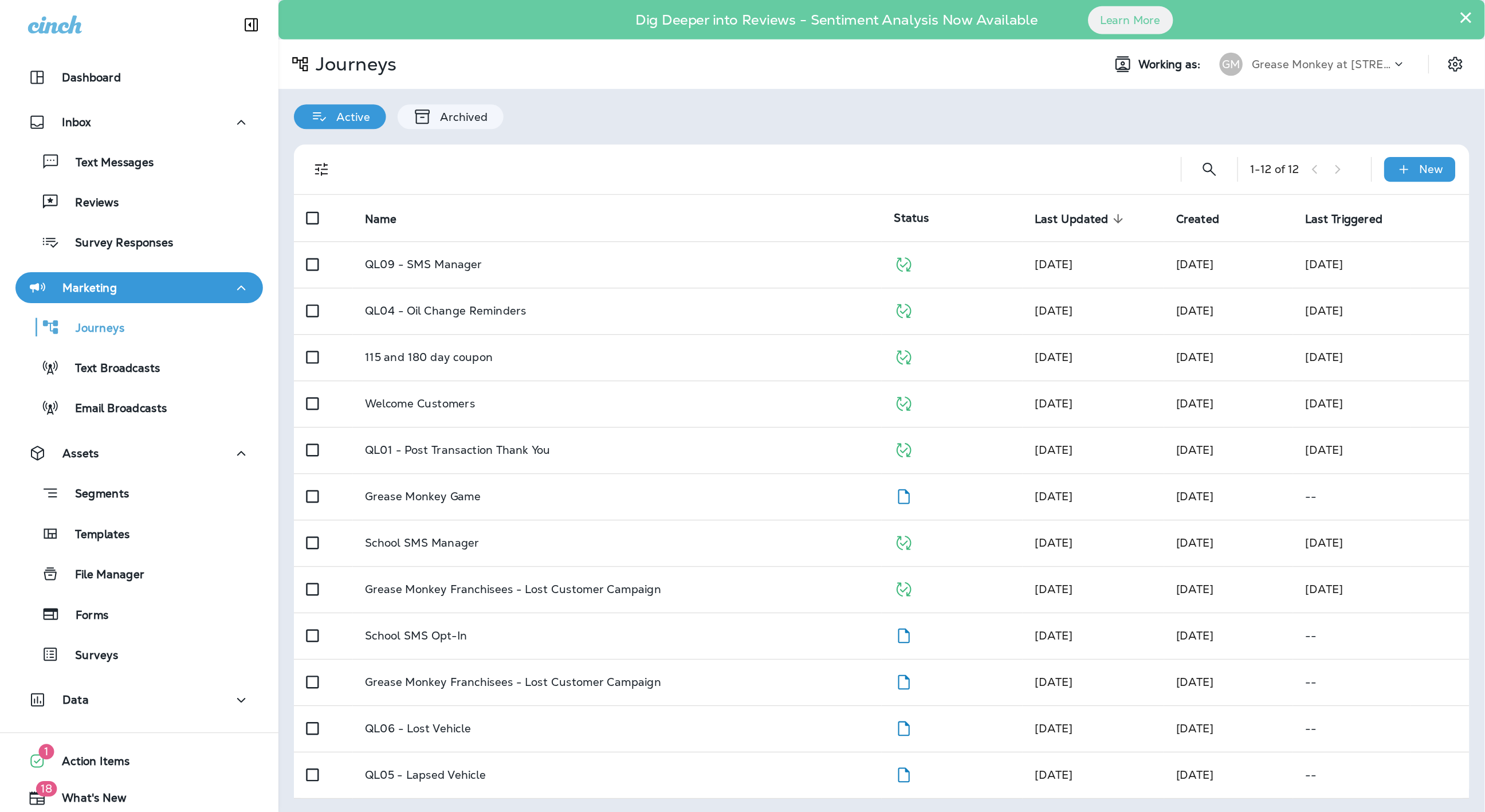
scroll to position [1, 0]
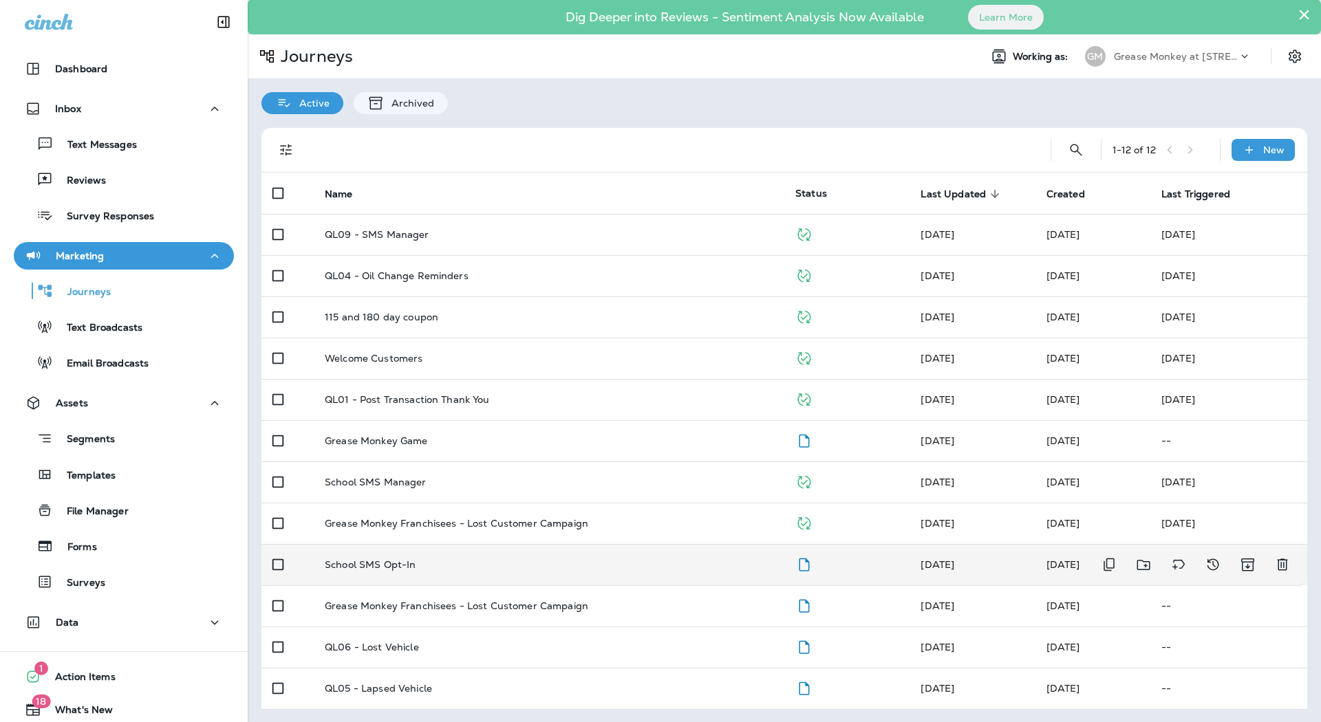
click at [420, 568] on div "School SMS Opt-In" at bounding box center [549, 564] width 449 height 11
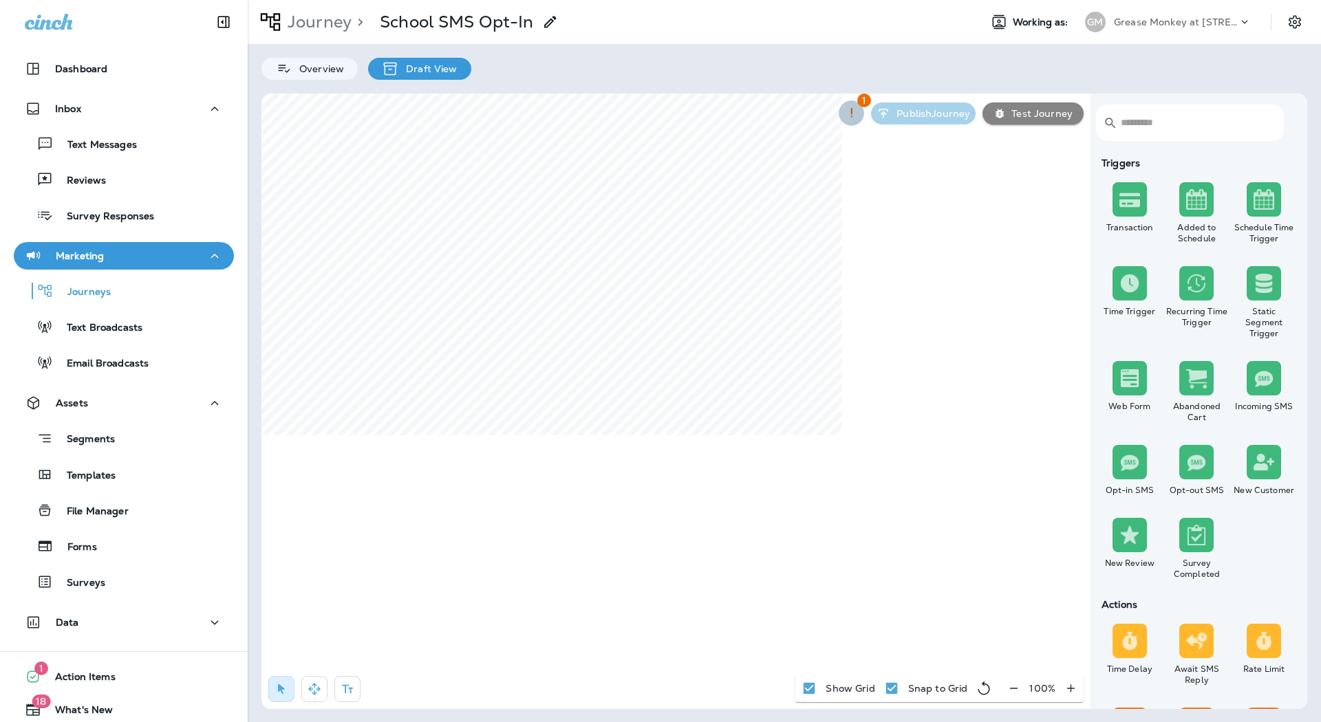
click at [859, 105] on button "button" at bounding box center [851, 112] width 25 height 25
click at [493, 372] on div at bounding box center [660, 361] width 1321 height 722
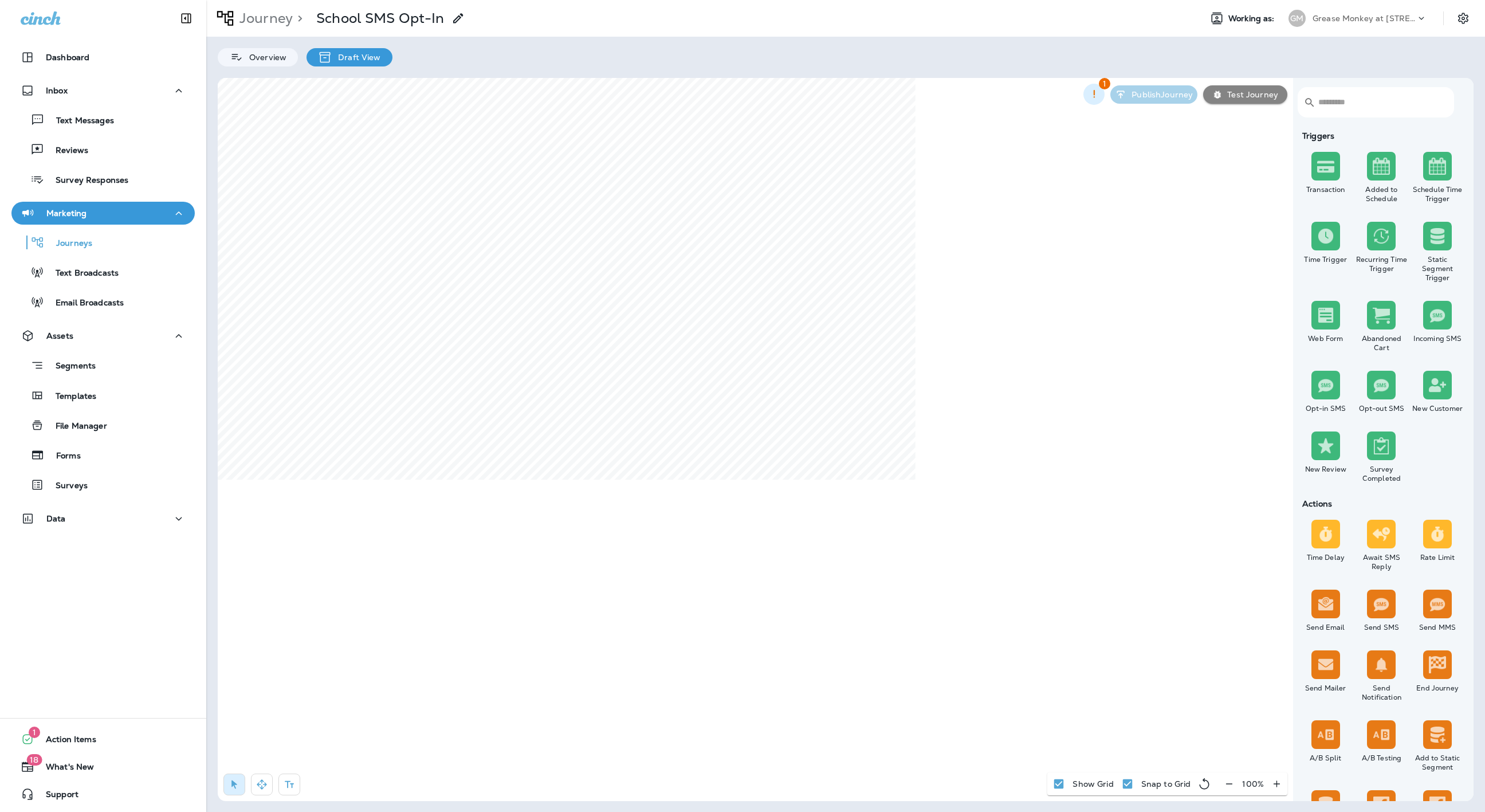
click at [1098, 97] on icon "button" at bounding box center [1094, 94] width 12 height 12
click at [1098, 97] on div at bounding box center [742, 406] width 1485 height 812
click at [1099, 93] on p "Test Journey" at bounding box center [1250, 94] width 56 height 9
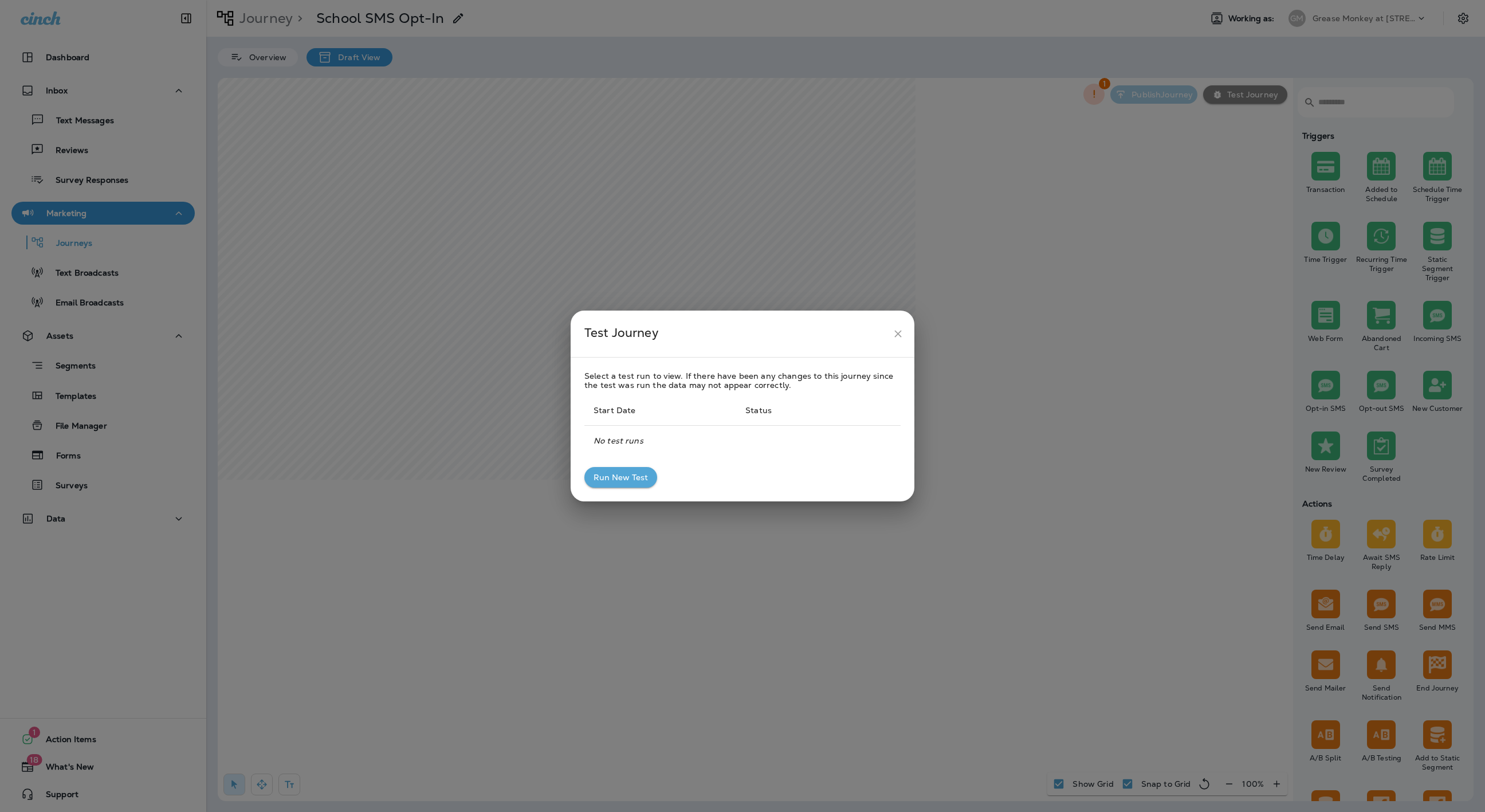
click at [901, 324] on button "close" at bounding box center [898, 333] width 21 height 21
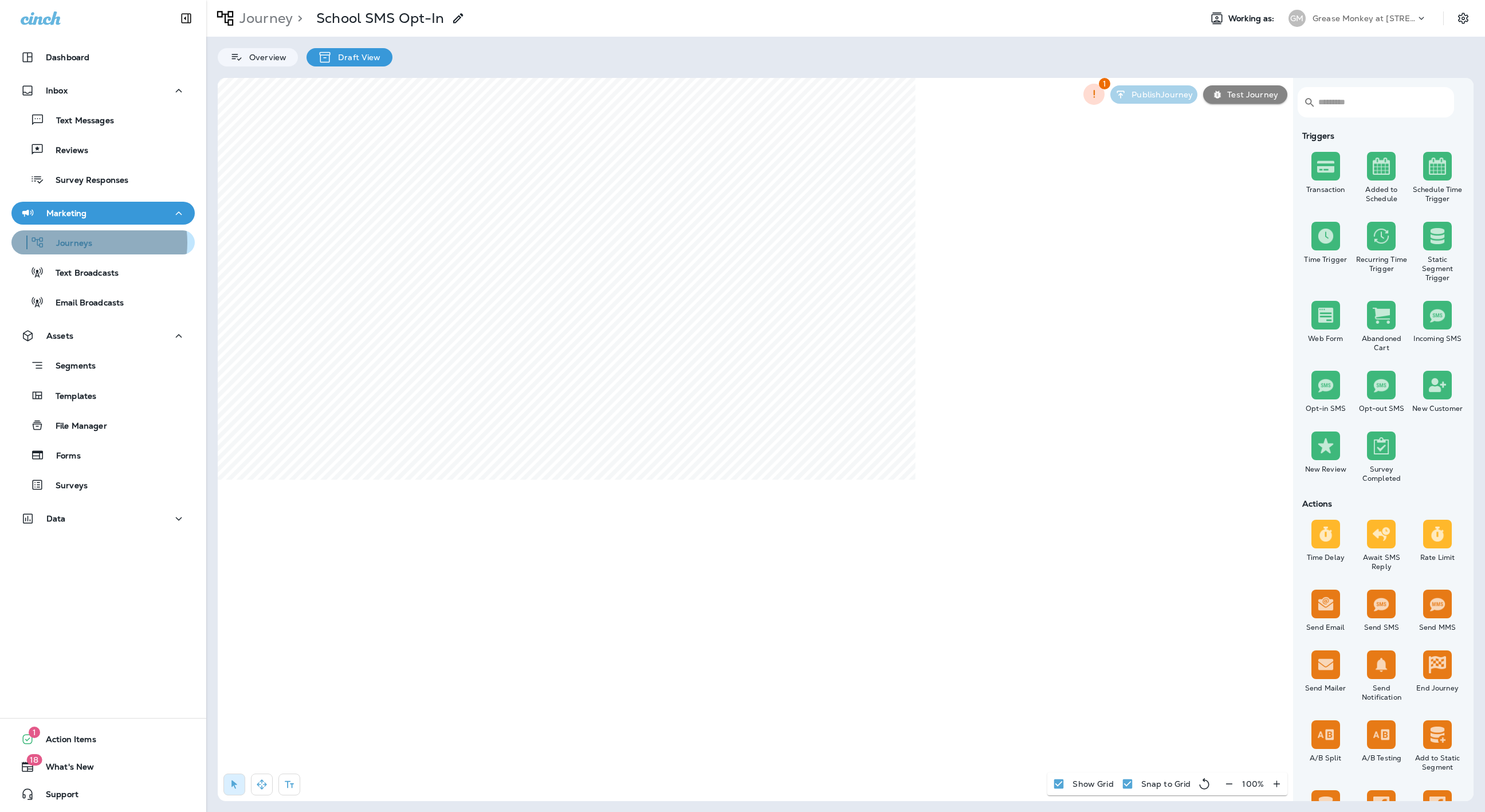
click at [86, 242] on p "Journeys" at bounding box center [68, 243] width 47 height 11
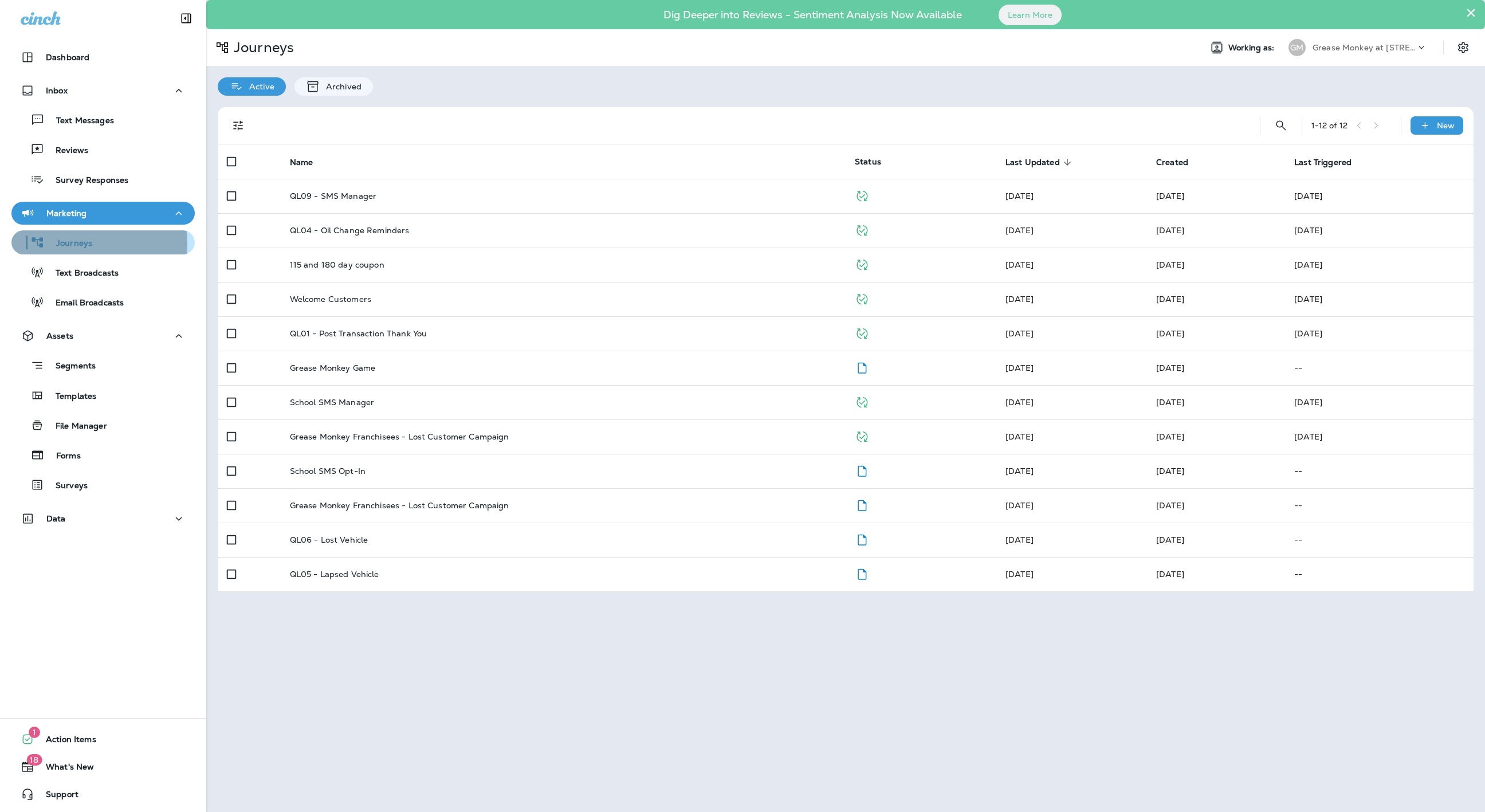
click at [86, 242] on p "Journeys" at bounding box center [68, 243] width 47 height 11
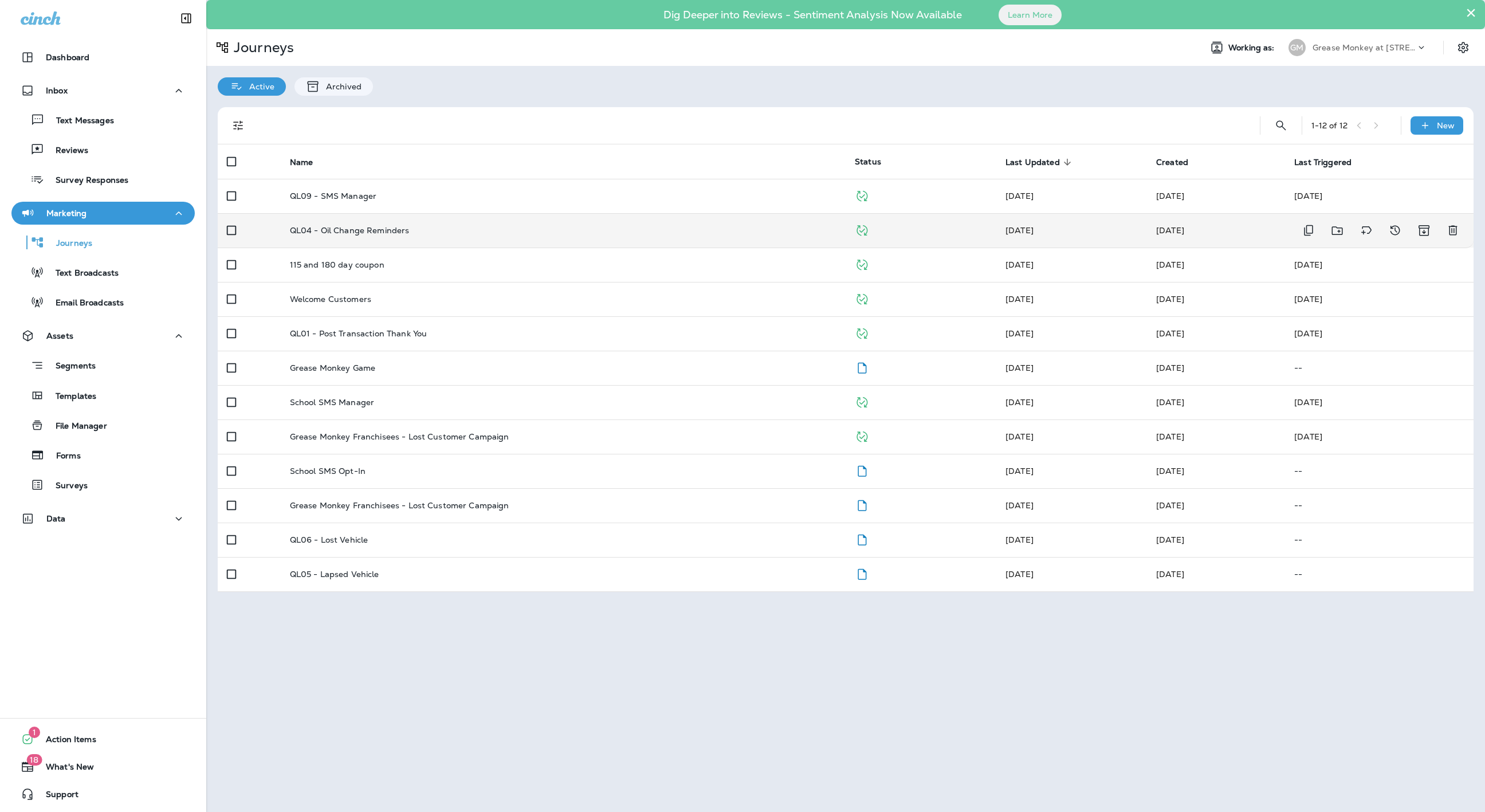
click at [368, 227] on p "QL04 - Oil Change Reminders" at bounding box center [350, 230] width 120 height 9
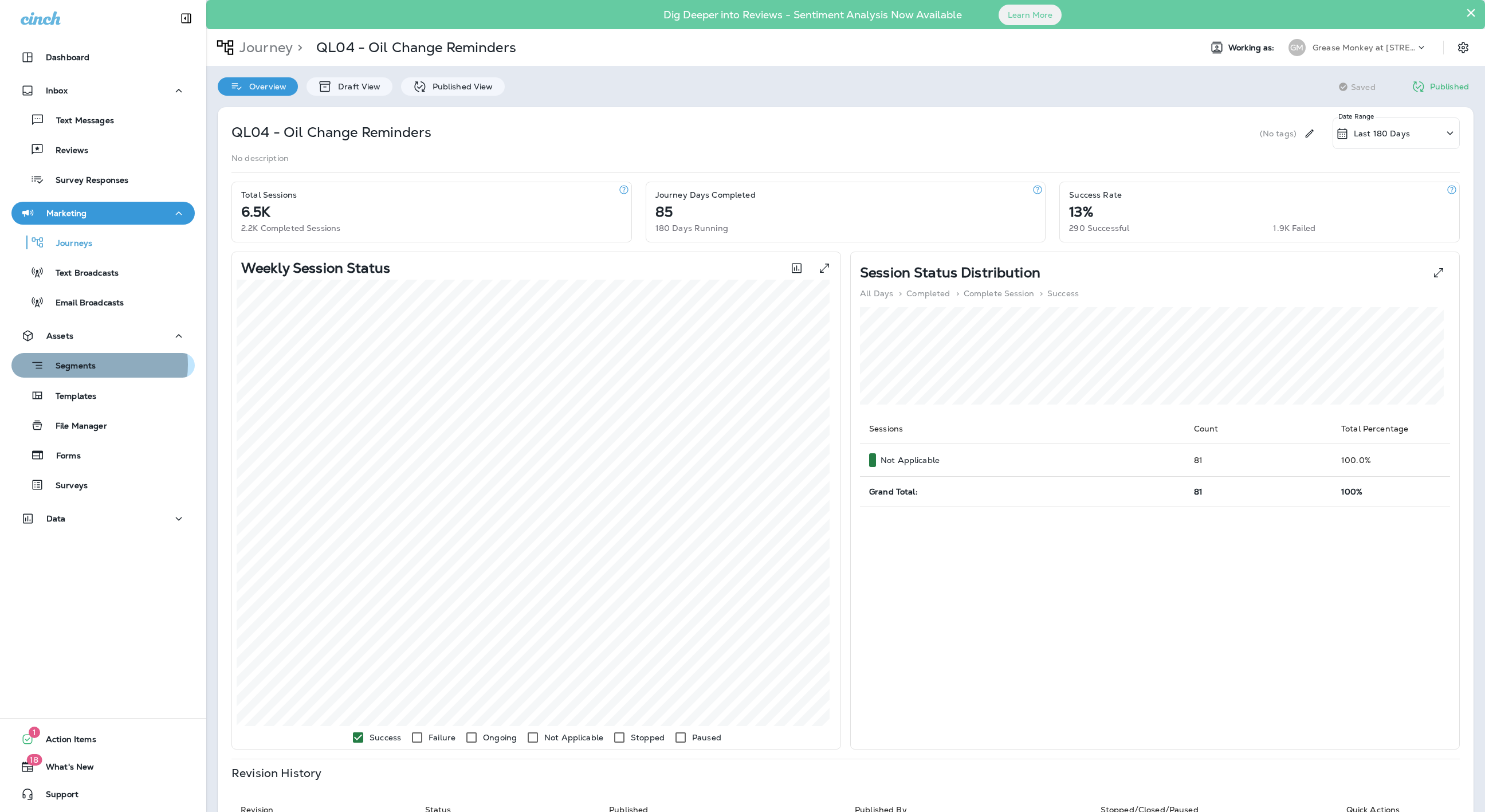
click at [87, 365] on p "Segments" at bounding box center [70, 366] width 52 height 12
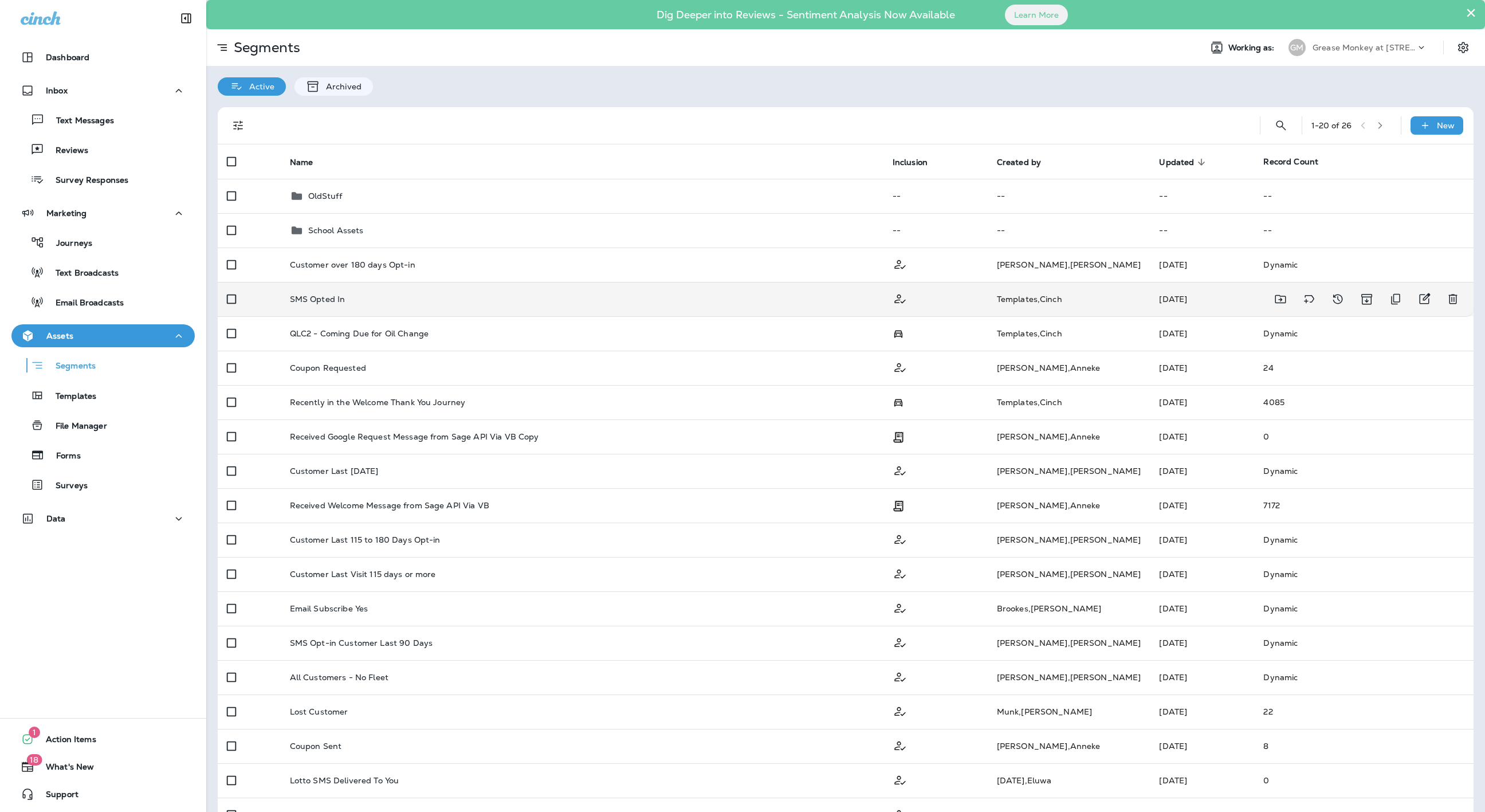
click at [302, 293] on td "SMS Opted In" at bounding box center [582, 299] width 603 height 34
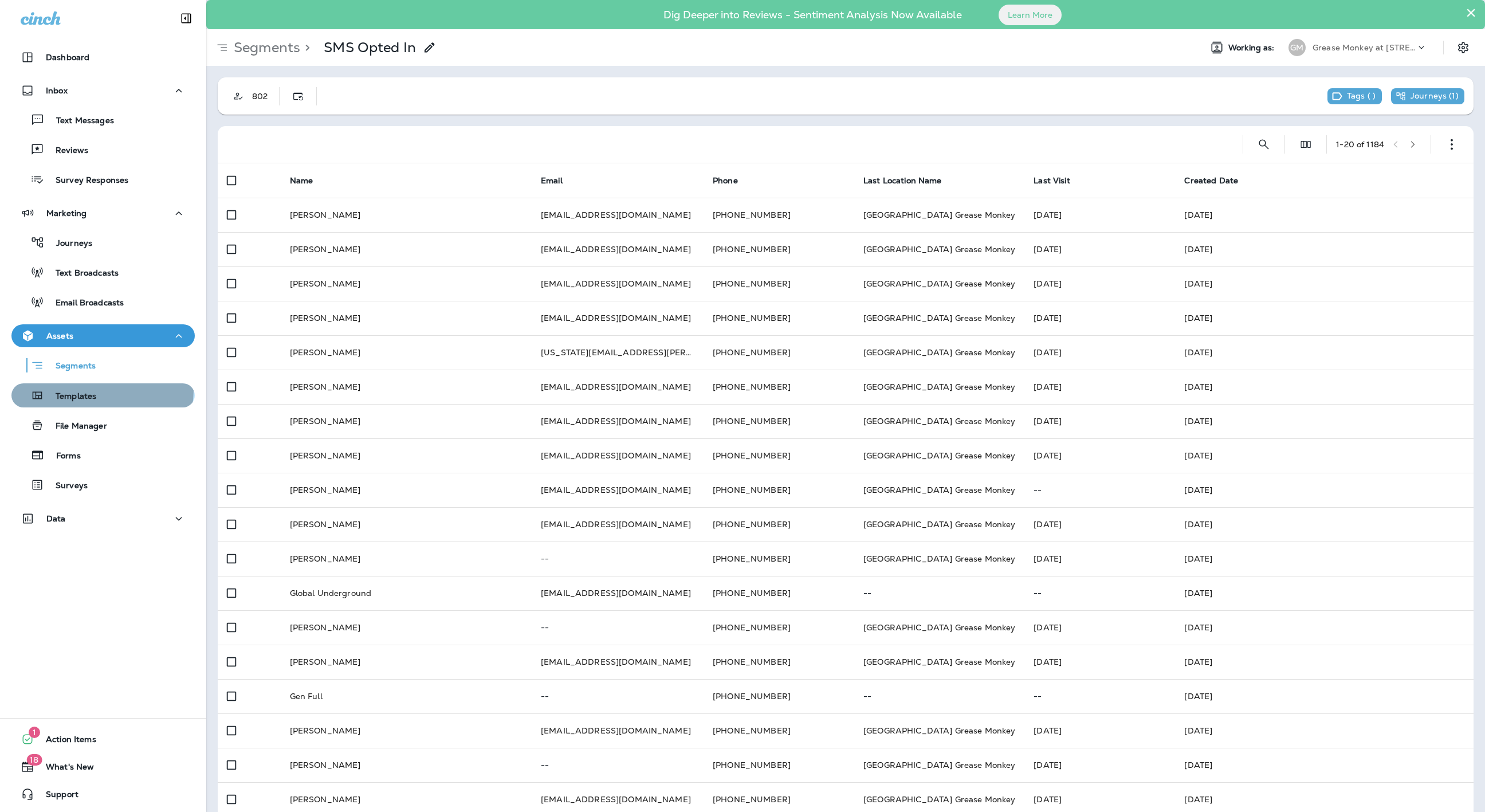
click at [102, 391] on div "Templates" at bounding box center [102, 395] width 174 height 17
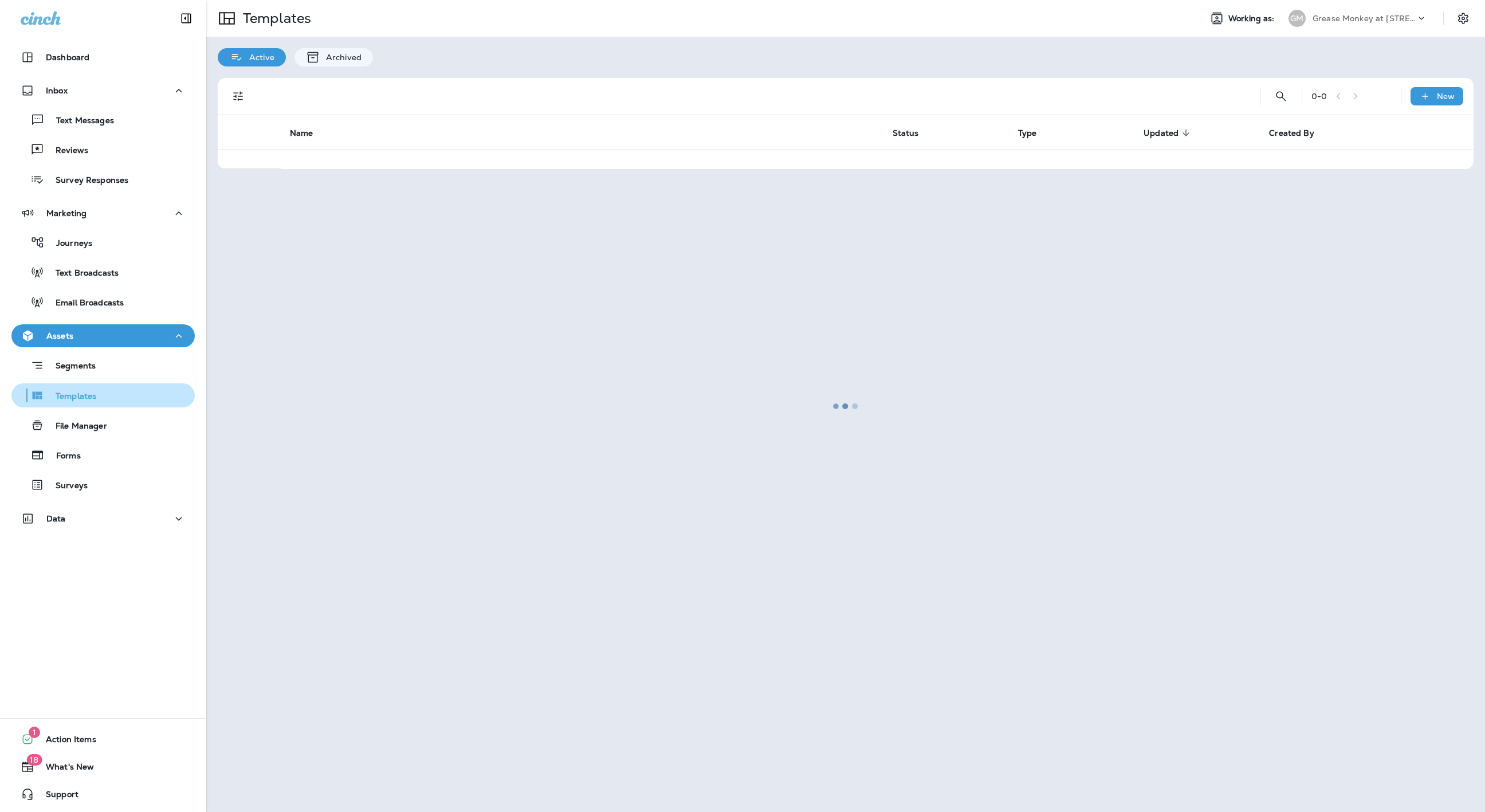
click at [102, 391] on div "Templates" at bounding box center [102, 395] width 174 height 17
